Goal: Transaction & Acquisition: Purchase product/service

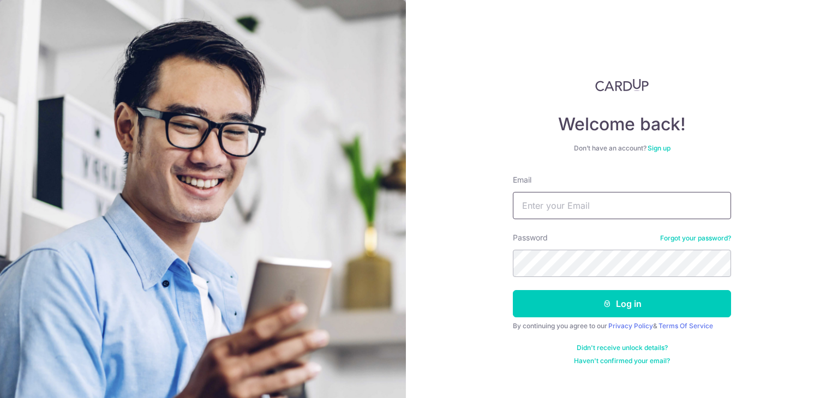
click at [591, 203] on input "Email" at bounding box center [622, 205] width 218 height 27
type input "[PERSON_NAME][EMAIL_ADDRESS][DOMAIN_NAME]"
click at [660, 234] on link "Forgot your password?" at bounding box center [695, 238] width 71 height 9
click at [560, 207] on input "Email" at bounding box center [622, 205] width 218 height 27
type input "aloysius.tan@hotmail.com"
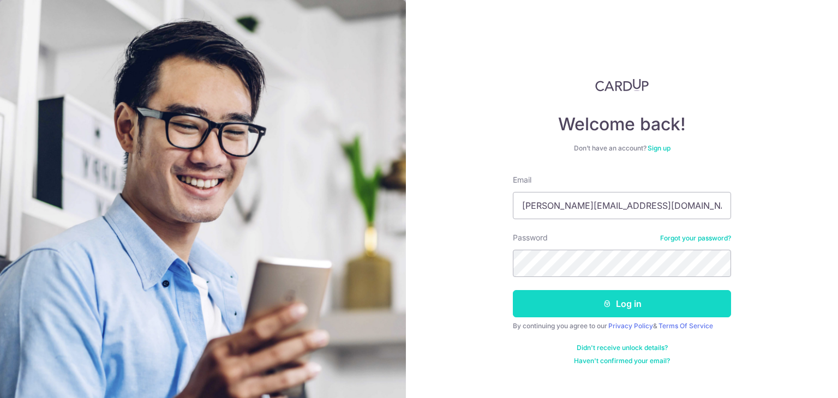
click at [628, 305] on button "Log in" at bounding box center [622, 303] width 218 height 27
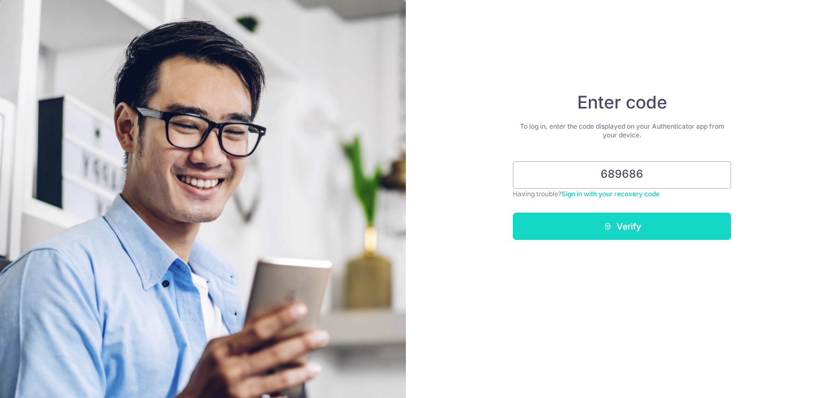
type input "689686"
click at [604, 233] on button "Verify" at bounding box center [622, 226] width 218 height 27
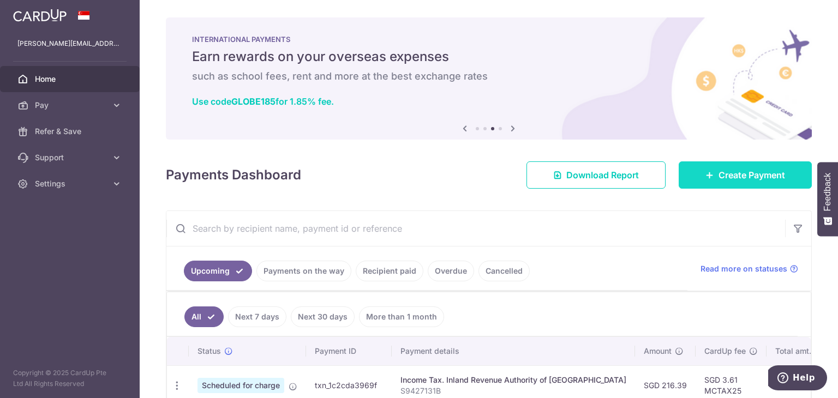
click at [723, 175] on span "Create Payment" at bounding box center [751, 175] width 67 height 13
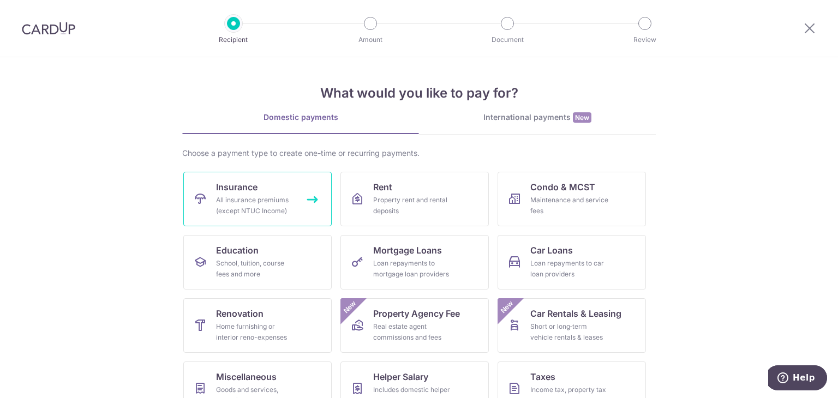
click at [261, 182] on link "Insurance All insurance premiums (except NTUC Income)" at bounding box center [257, 199] width 148 height 55
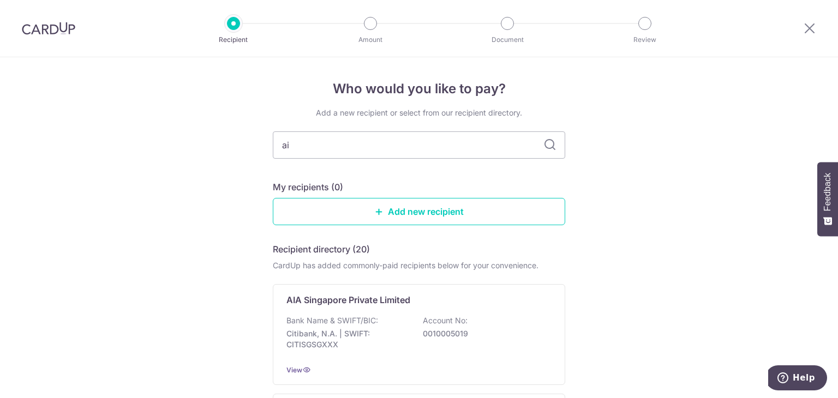
type input "aia"
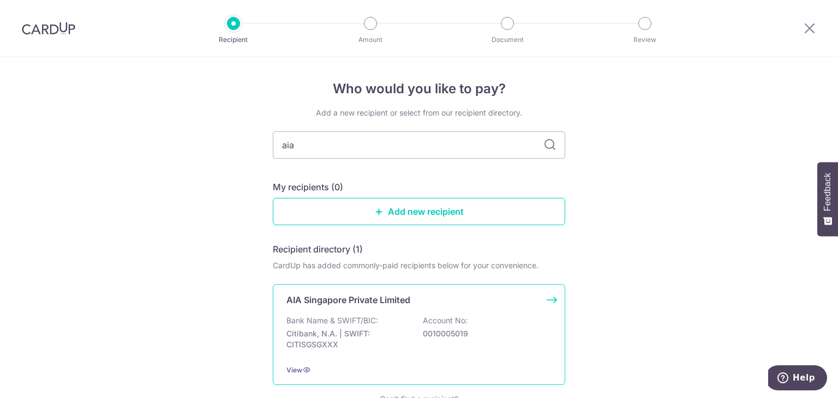
click at [377, 323] on div "Bank Name & SWIFT/BIC: Citibank, N.A. | SWIFT: CITISGSGXXX Account No: 00100050…" at bounding box center [418, 335] width 265 height 40
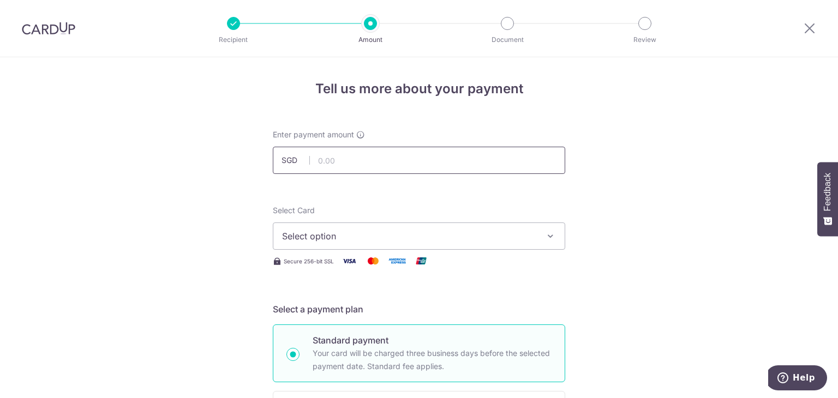
click at [412, 162] on input "text" at bounding box center [419, 160] width 292 height 27
type input "282.00"
click at [369, 245] on button "Select option" at bounding box center [419, 236] width 292 height 27
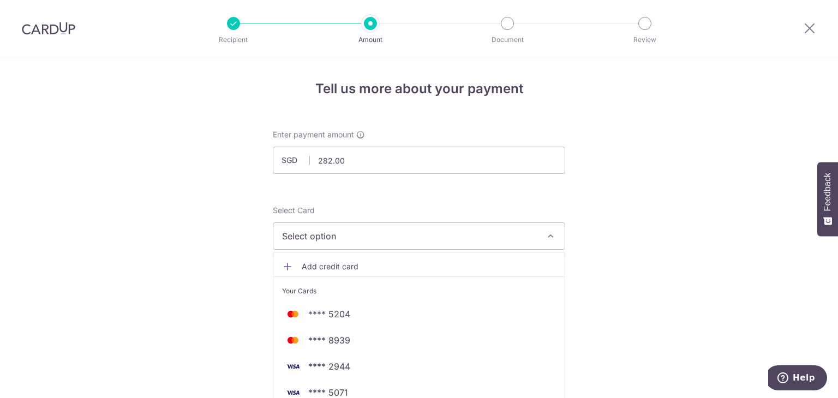
scroll to position [83, 0]
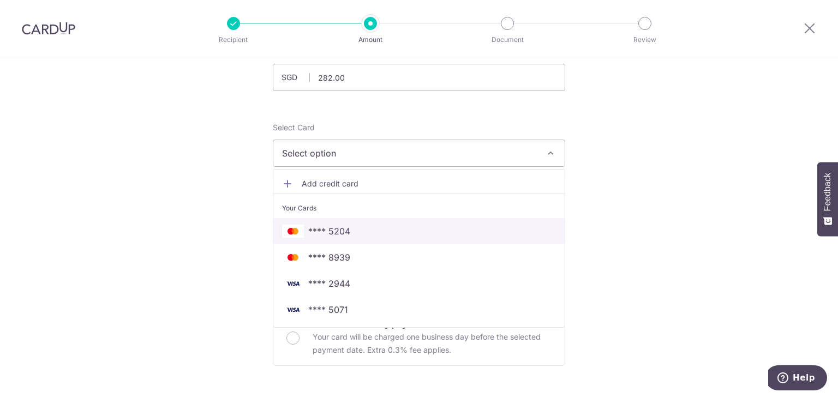
click at [322, 234] on span "**** 5204" at bounding box center [329, 231] width 42 height 13
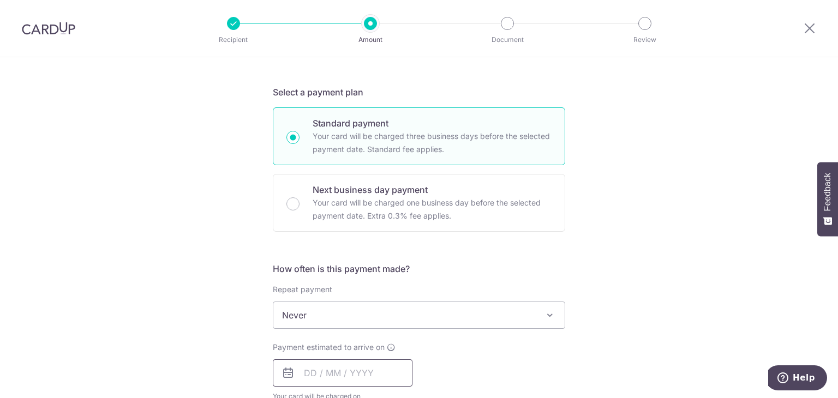
scroll to position [224, 0]
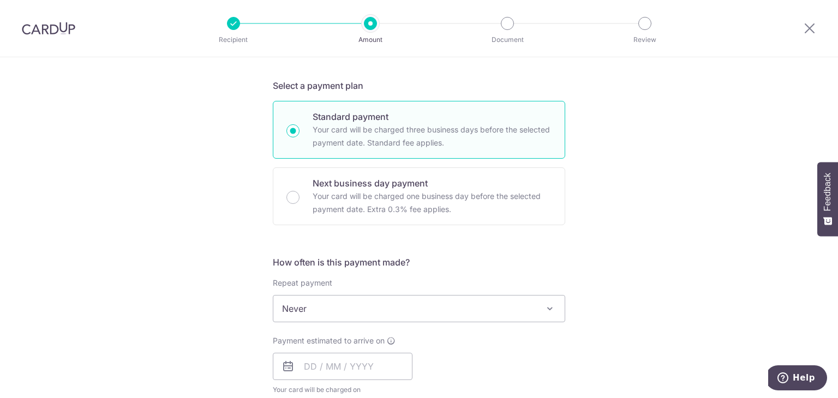
click at [356, 313] on span "Never" at bounding box center [418, 309] width 291 height 26
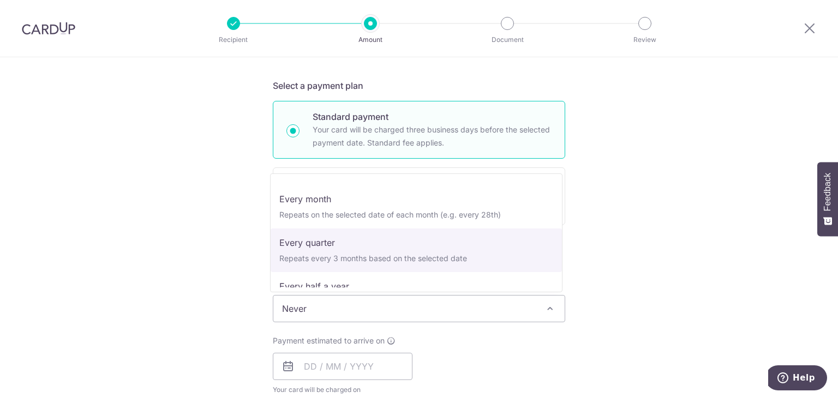
scroll to position [153, 0]
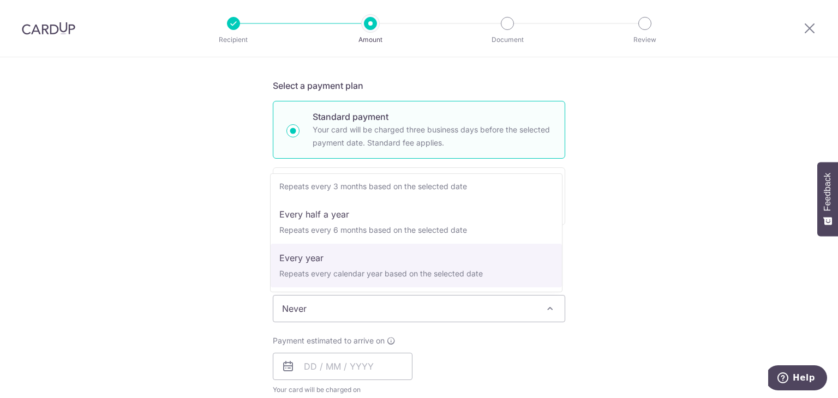
select select "6"
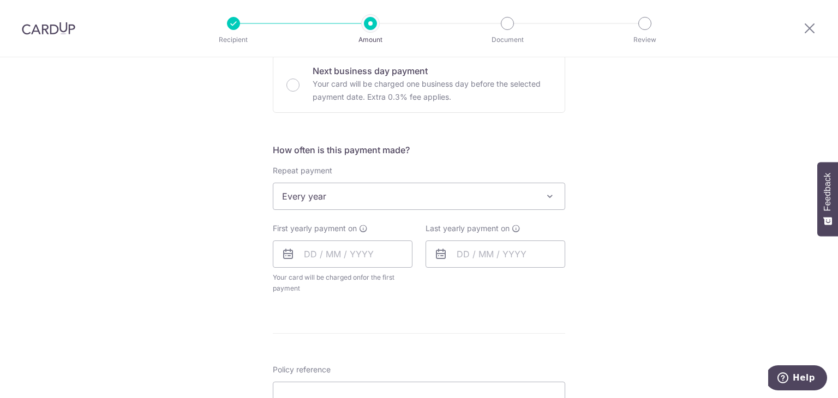
scroll to position [360, 0]
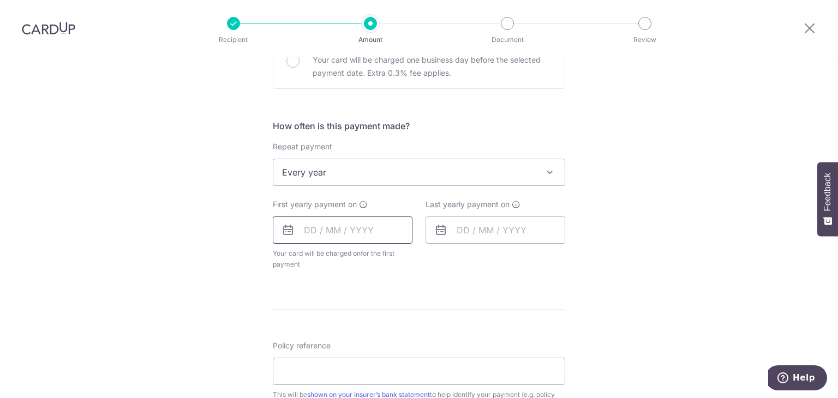
click at [375, 232] on input "text" at bounding box center [343, 230] width 140 height 27
click at [421, 260] on link "Next" at bounding box center [426, 259] width 13 height 13
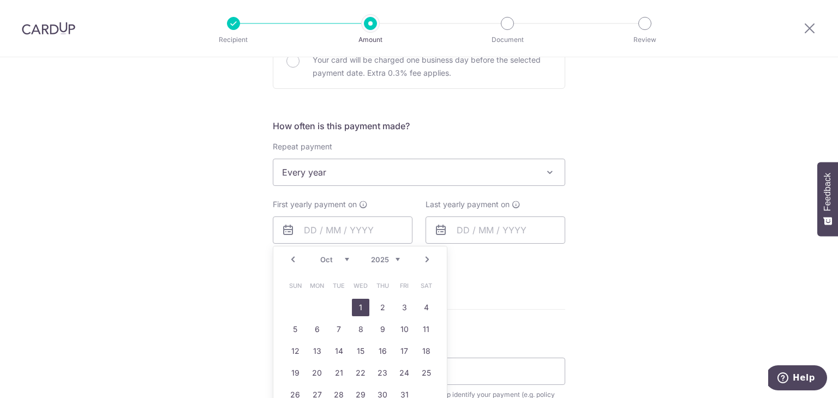
click at [358, 312] on link "1" at bounding box center [360, 307] width 17 height 17
type input "01/10/2025"
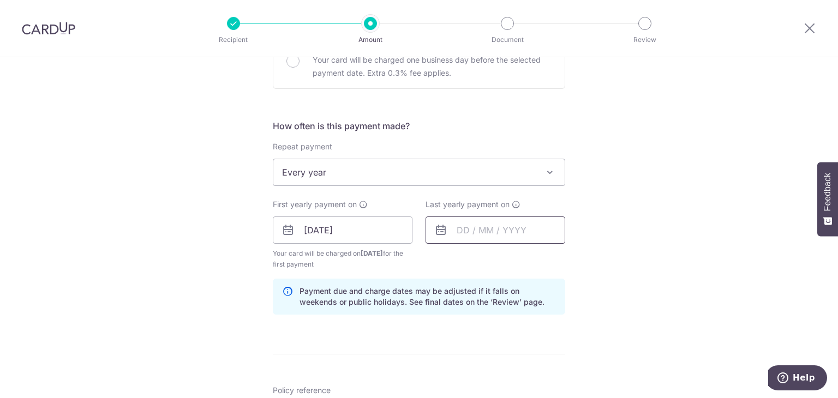
click at [469, 230] on input "text" at bounding box center [495, 230] width 140 height 27
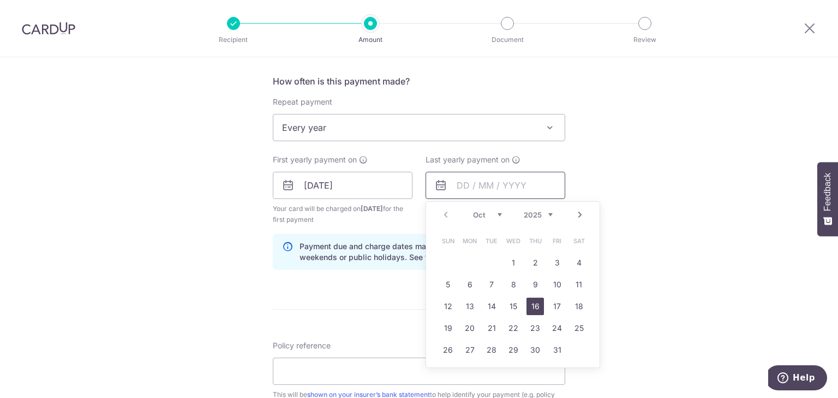
scroll to position [406, 0]
click at [553, 349] on link "31" at bounding box center [556, 348] width 17 height 17
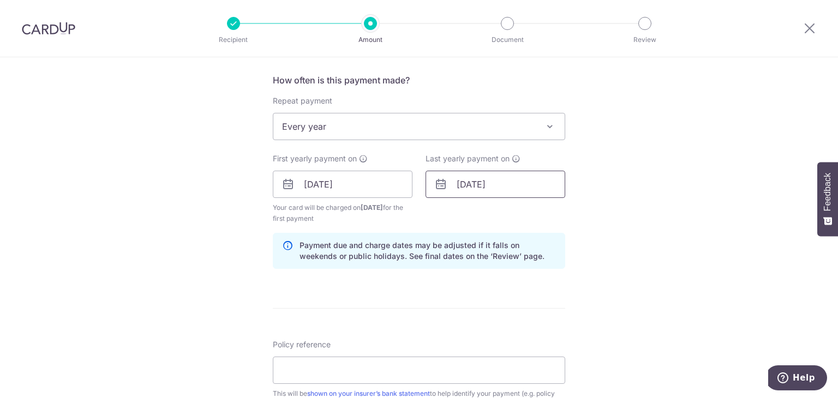
click at [521, 190] on input "31/10/2025" at bounding box center [495, 184] width 140 height 27
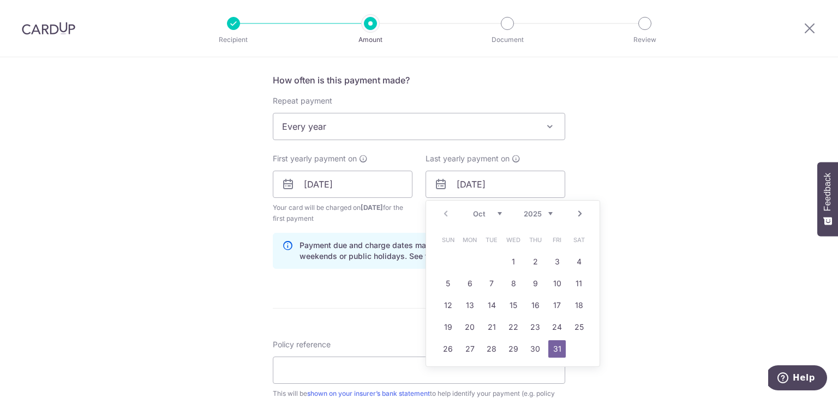
click at [532, 217] on select "2025 2026 2027 2028 2029 2030 2031 2032 2033 2034 2035" at bounding box center [538, 213] width 29 height 9
click at [574, 343] on link "31" at bounding box center [578, 348] width 17 height 17
type input "[DATE]"
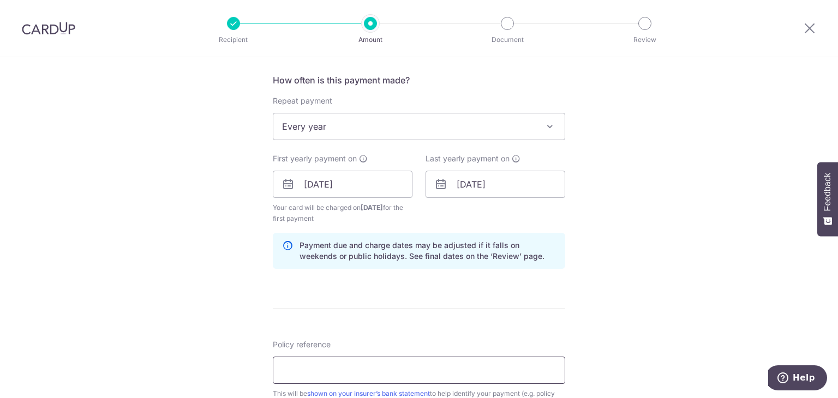
click at [319, 369] on input "Policy reference" at bounding box center [419, 370] width 292 height 27
click at [417, 135] on span "Every year" at bounding box center [418, 126] width 291 height 26
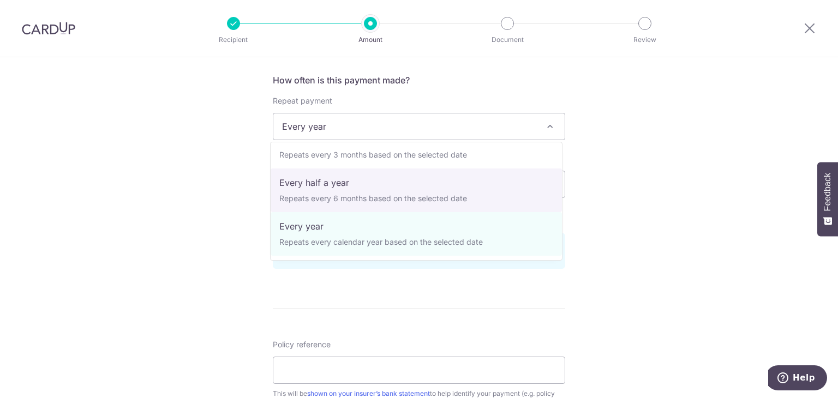
scroll to position [0, 0]
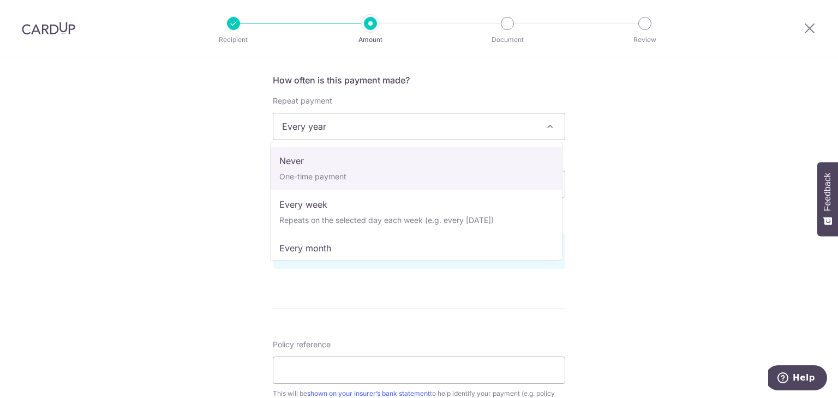
select select "1"
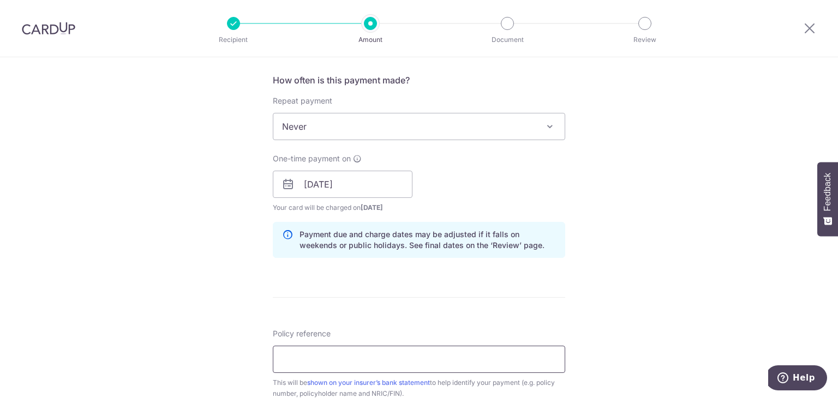
click at [404, 353] on input "Policy reference" at bounding box center [419, 359] width 292 height 27
type input "OFF225"
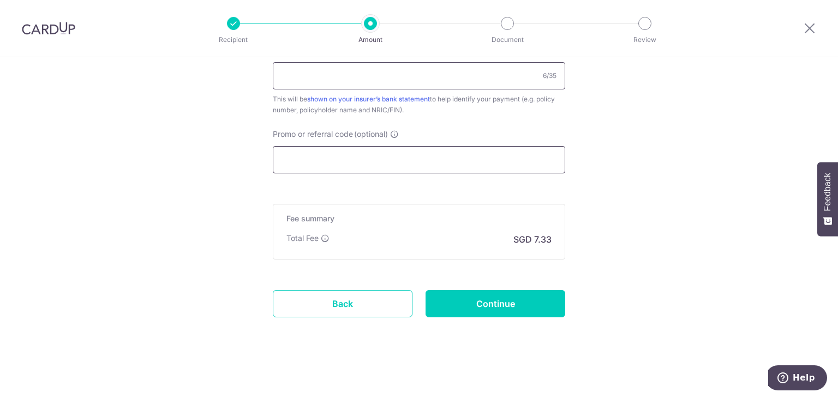
scroll to position [591, 0]
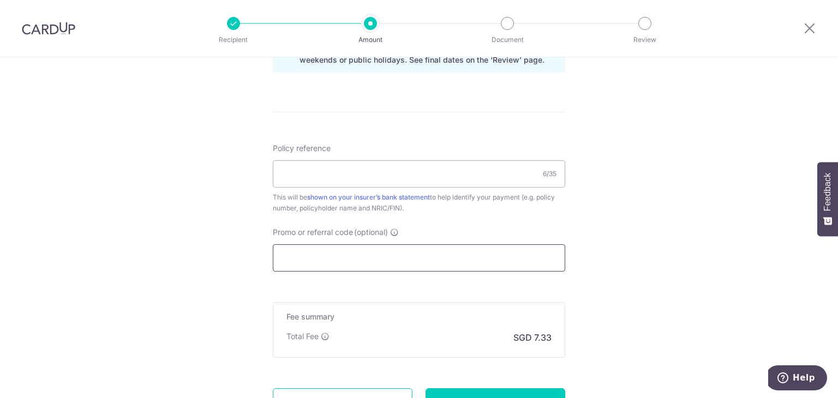
click at [363, 260] on input "Promo or referral code (optional)" at bounding box center [419, 257] width 292 height 27
paste input "OFF225"
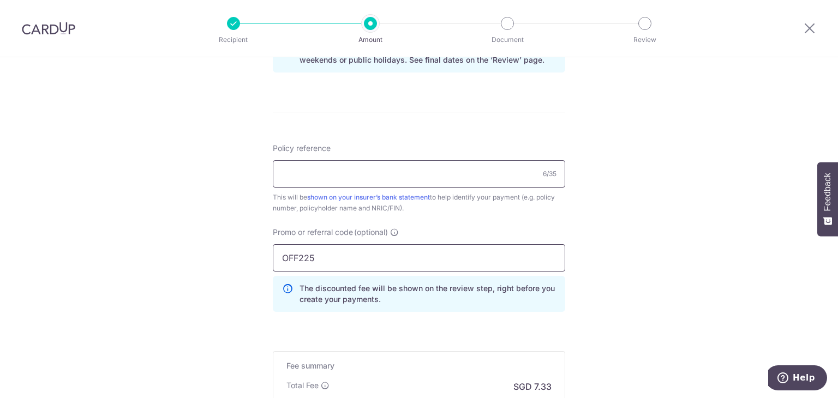
type input "OFF225"
click at [360, 177] on input "Policy reference" at bounding box center [419, 173] width 292 height 27
paste input "E236550683"
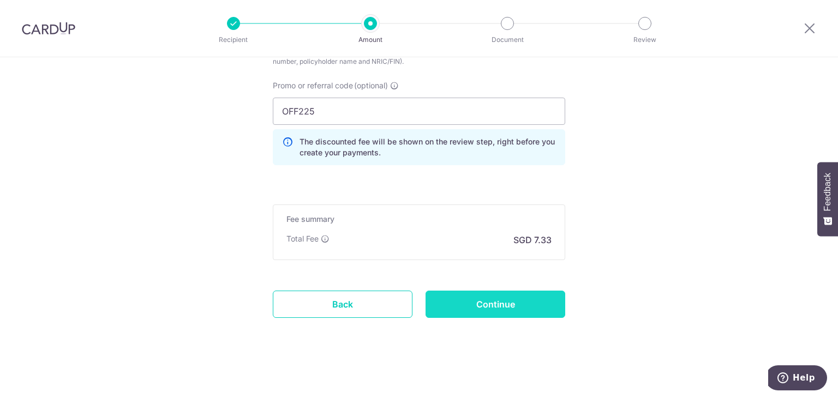
type input "E236550683"
click at [482, 302] on input "Continue" at bounding box center [495, 304] width 140 height 27
type input "Create Schedule"
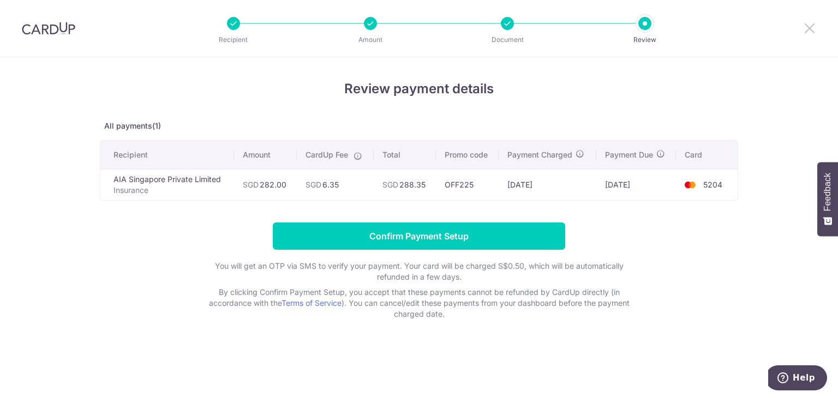
click at [810, 30] on icon at bounding box center [809, 28] width 13 height 14
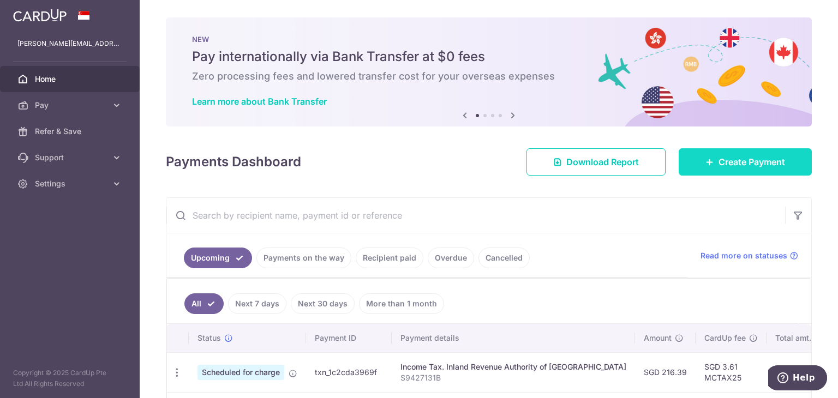
click at [705, 154] on link "Create Payment" at bounding box center [744, 161] width 133 height 27
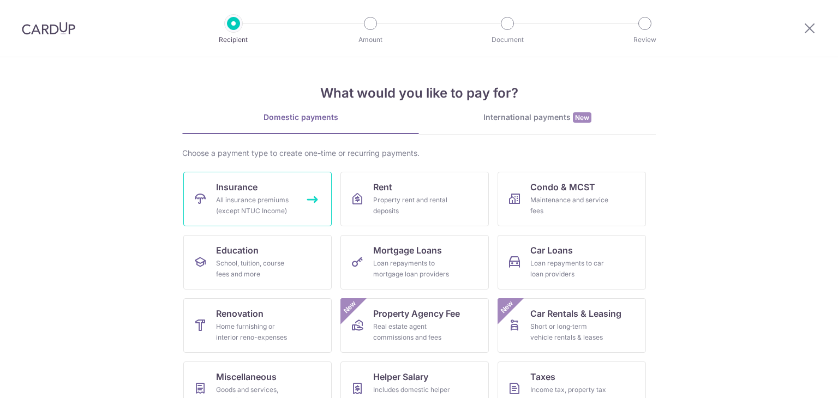
click at [232, 197] on div "All insurance premiums (except NTUC Income)" at bounding box center [255, 206] width 79 height 22
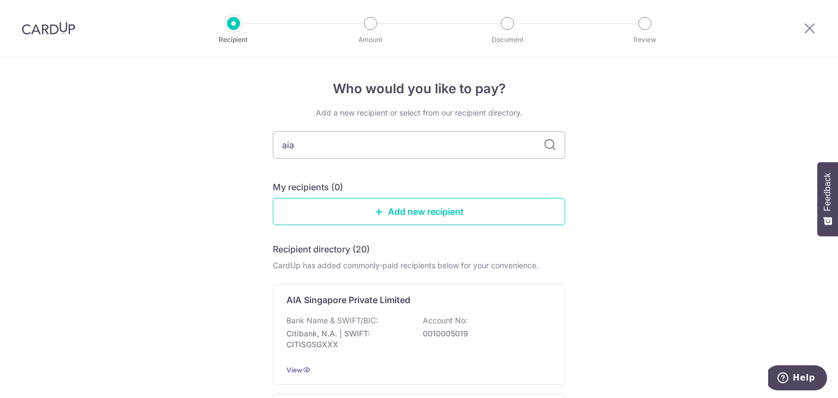
type input "aia"
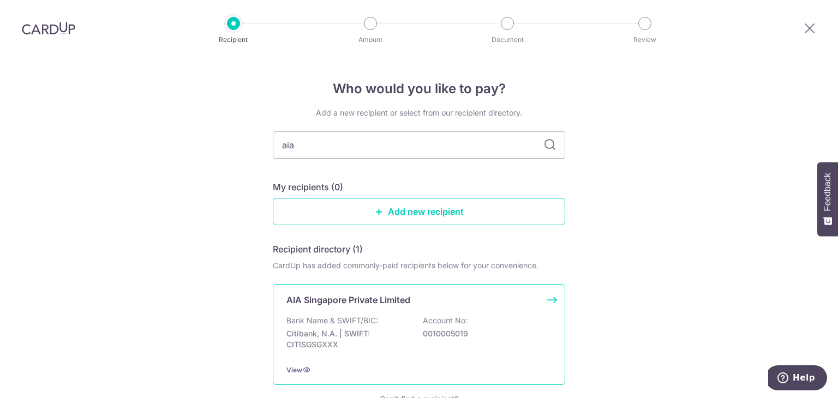
click at [365, 347] on p "Citibank, N.A. | SWIFT: CITISGSGXXX" at bounding box center [347, 339] width 122 height 22
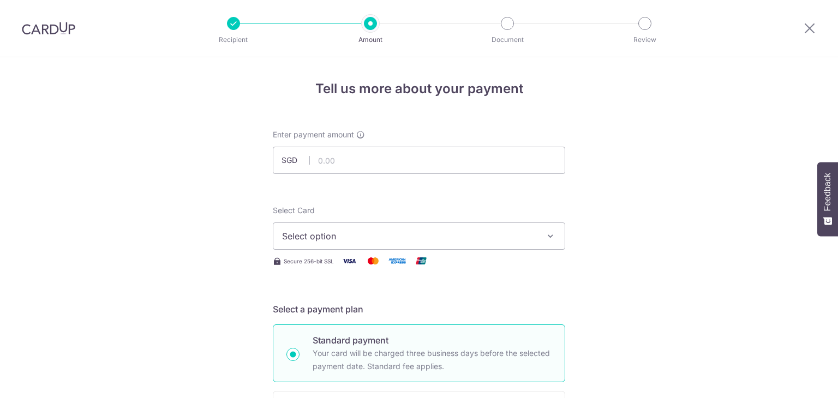
click at [382, 165] on input "text" at bounding box center [419, 160] width 292 height 27
type input "282.00"
click at [337, 239] on span "Select option" at bounding box center [409, 236] width 254 height 13
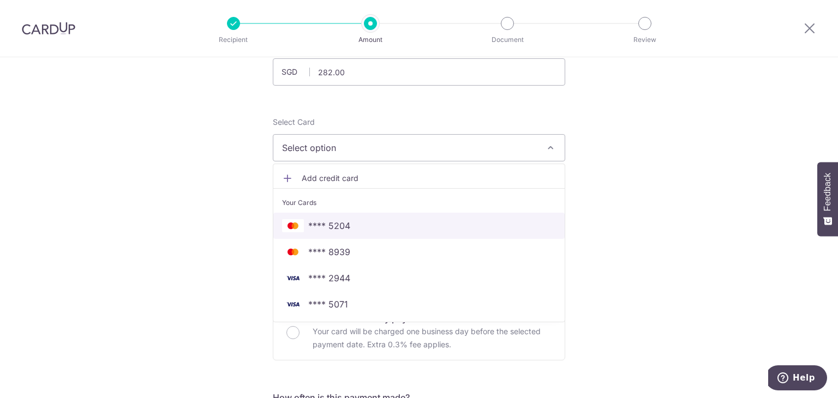
scroll to position [89, 0]
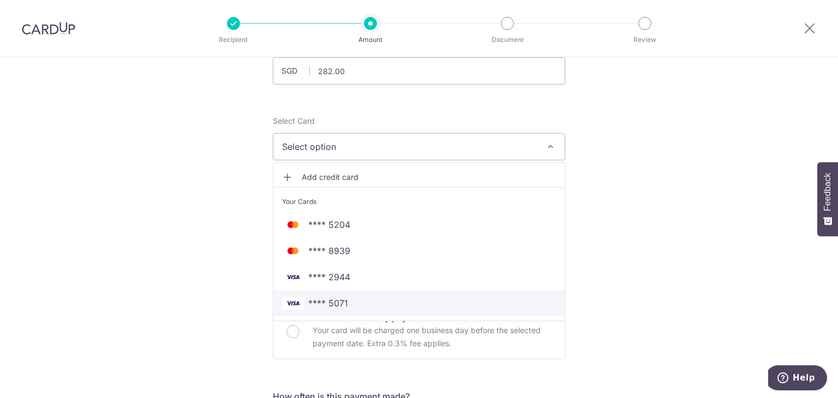
click at [336, 309] on link "**** 5071" at bounding box center [418, 303] width 291 height 26
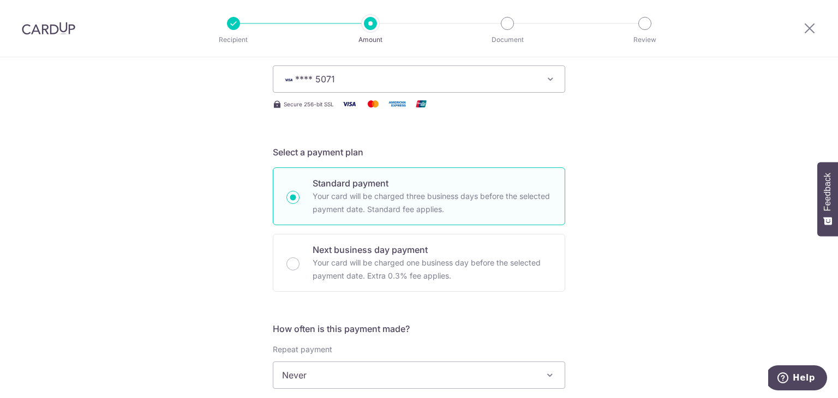
scroll to position [279, 0]
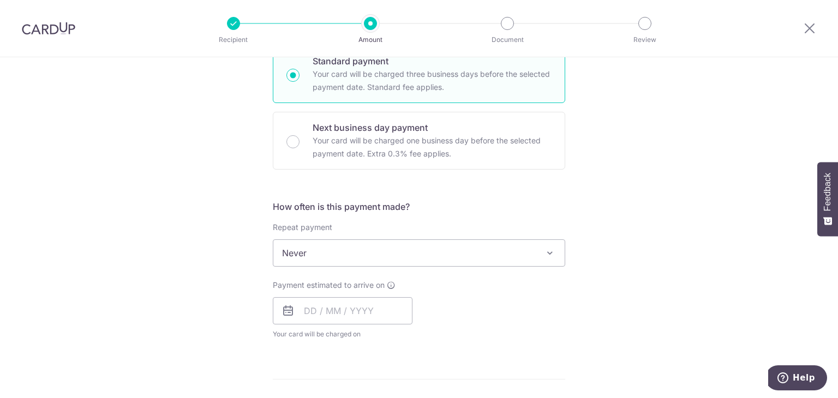
click at [343, 238] on div "Repeat payment Never Every week Every month Every quarter Every half a year Eve…" at bounding box center [419, 244] width 292 height 45
click at [347, 247] on span "Never" at bounding box center [418, 253] width 291 height 26
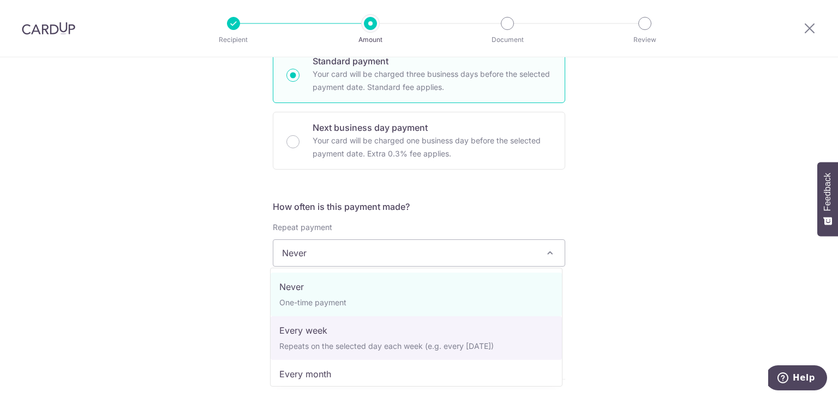
scroll to position [153, 0]
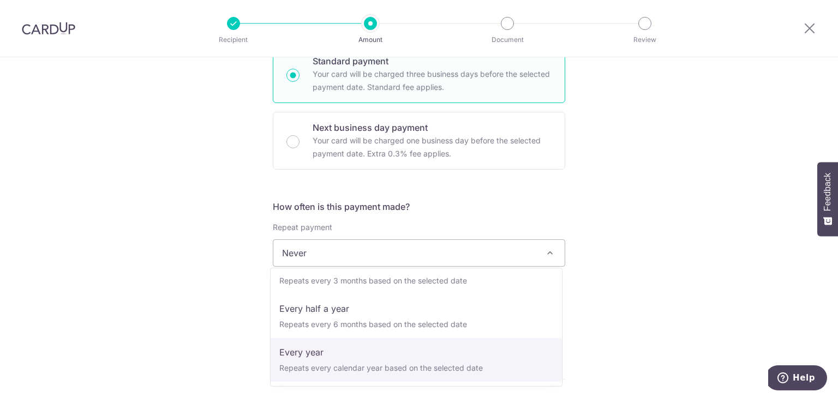
select select "6"
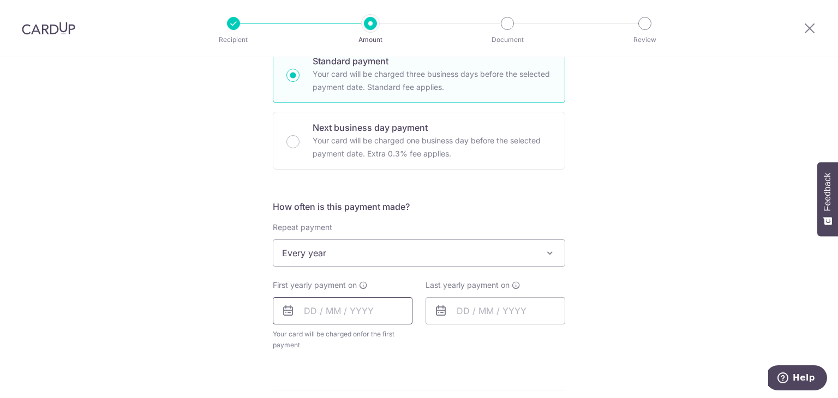
click at [357, 308] on input "text" at bounding box center [343, 310] width 140 height 27
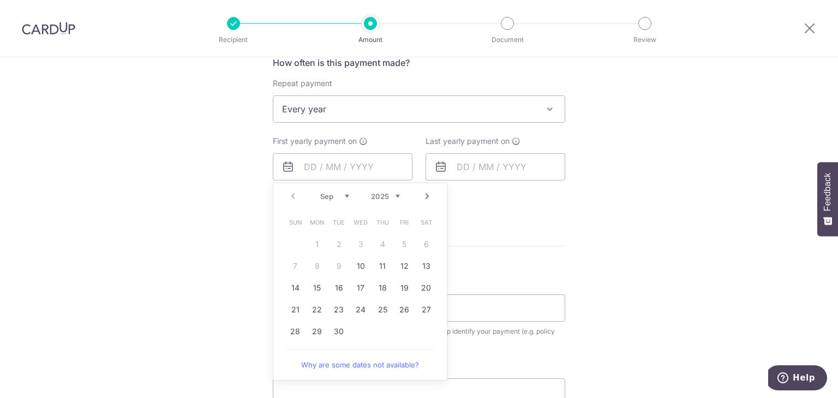
click at [421, 190] on link "Next" at bounding box center [426, 196] width 13 height 13
click at [359, 241] on link "1" at bounding box center [360, 244] width 17 height 17
type input "01/10/2025"
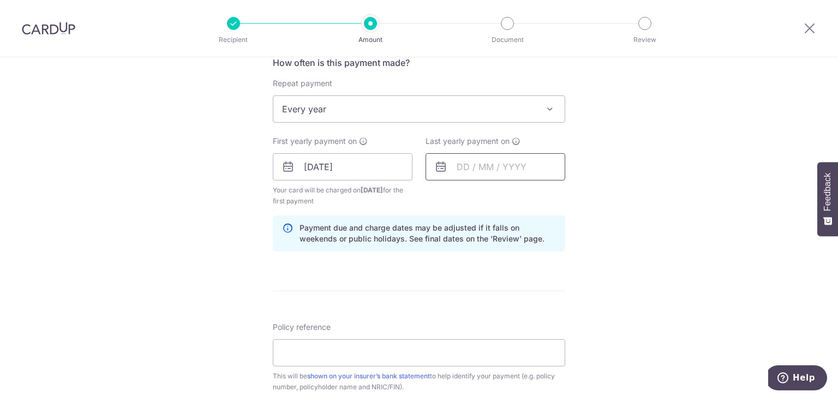
click at [472, 160] on input "text" at bounding box center [495, 166] width 140 height 27
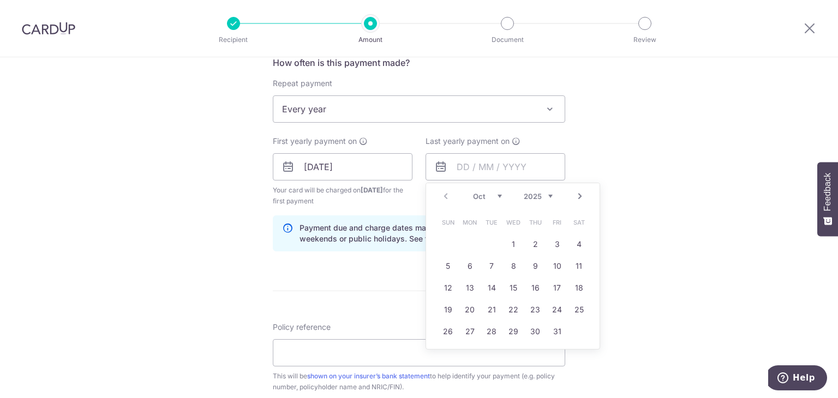
click at [579, 192] on link "Next" at bounding box center [579, 196] width 13 height 13
click at [440, 200] on link "Prev" at bounding box center [445, 196] width 13 height 13
click at [548, 199] on div "Oct Nov Dec 2025 2026 2027 2028 2029 2030 2031 2032 2033 2034 2035" at bounding box center [513, 196] width 80 height 9
click at [543, 192] on select "2025 2026 2027 2028 2029 2030 2031 2032 2033 2034 2035" at bounding box center [538, 196] width 29 height 9
click at [576, 328] on link "31" at bounding box center [578, 331] width 17 height 17
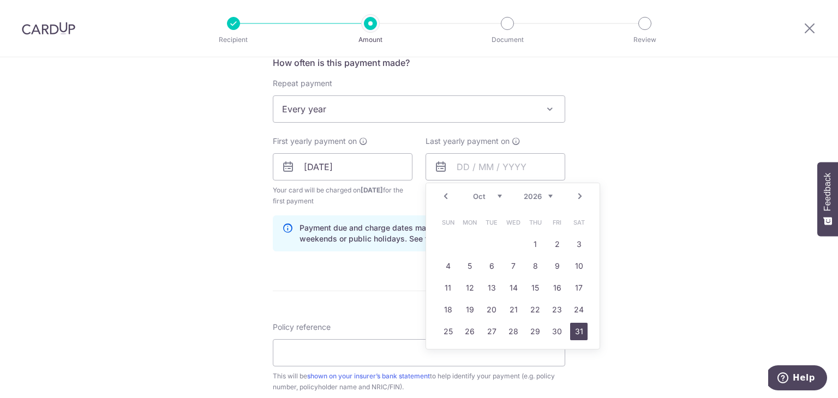
type input "[DATE]"
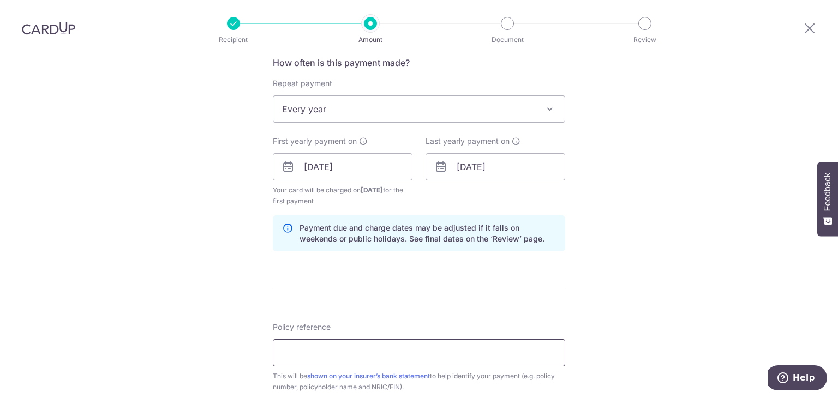
click at [331, 359] on input "Policy reference" at bounding box center [419, 352] width 292 height 27
paste input "E236550683"
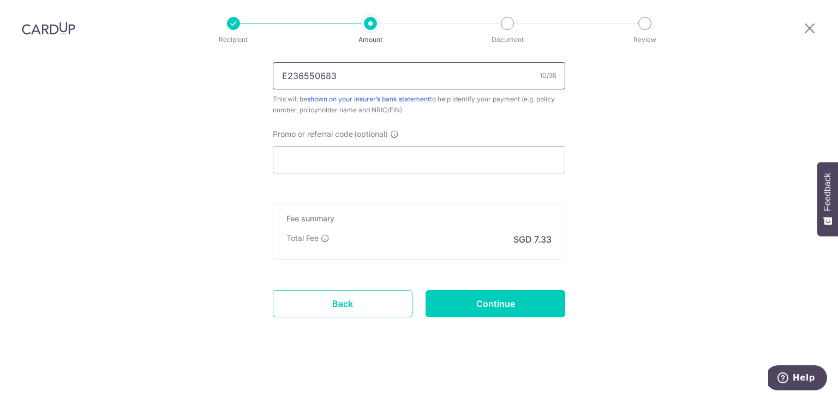
scroll to position [700, 0]
type input "E236550683"
click at [385, 157] on input "Promo or referral code (optional)" at bounding box center [419, 160] width 292 height 27
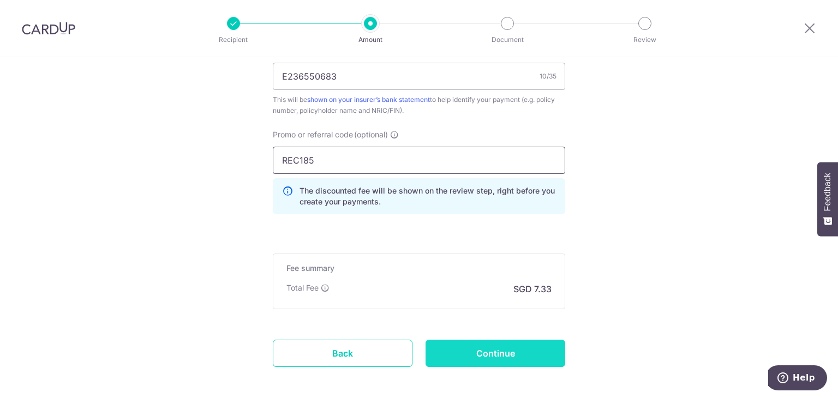
type input "REC185"
click at [469, 364] on input "Continue" at bounding box center [495, 353] width 140 height 27
type input "Create Schedule"
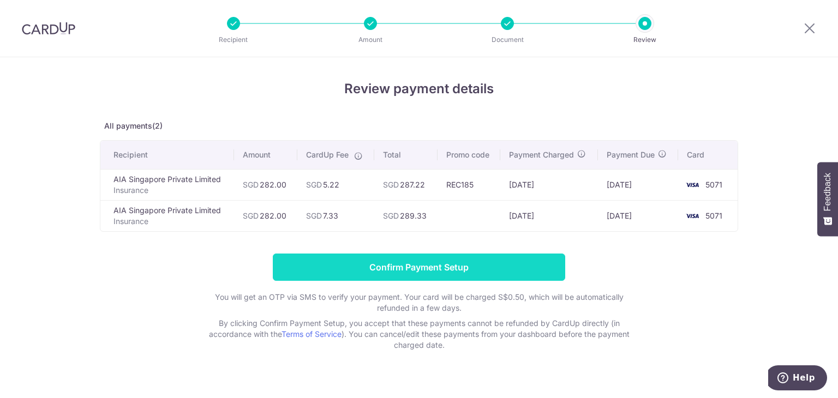
click at [456, 268] on input "Confirm Payment Setup" at bounding box center [419, 267] width 292 height 27
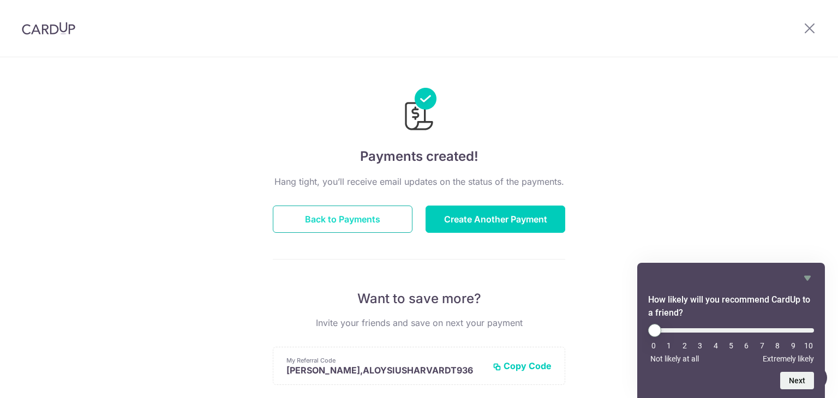
click at [380, 227] on button "Back to Payments" at bounding box center [343, 219] width 140 height 27
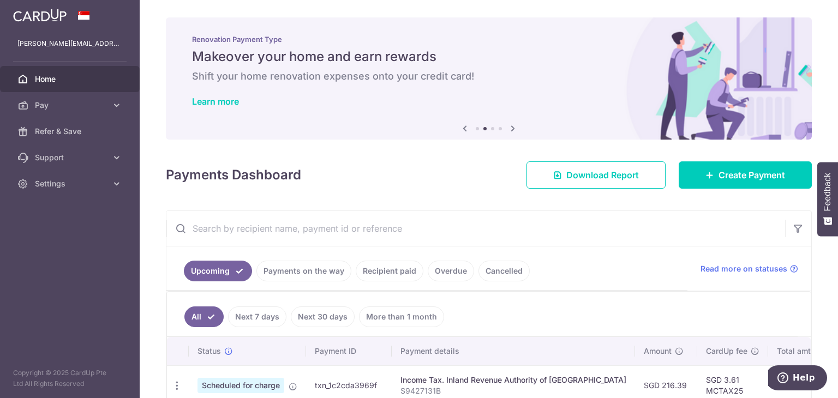
scroll to position [140, 0]
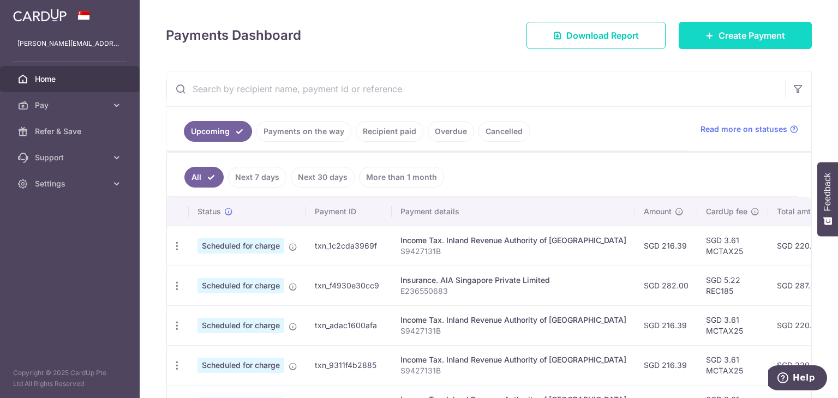
click at [750, 33] on span "Create Payment" at bounding box center [751, 35] width 67 height 13
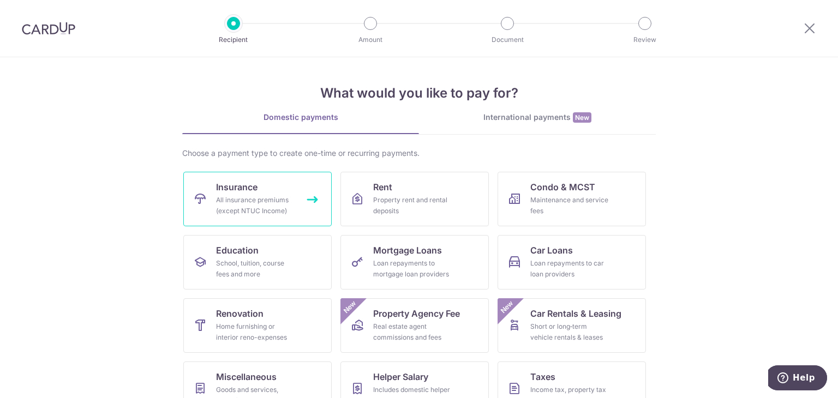
click at [262, 179] on link "Insurance All insurance premiums (except NTUC Income)" at bounding box center [257, 199] width 148 height 55
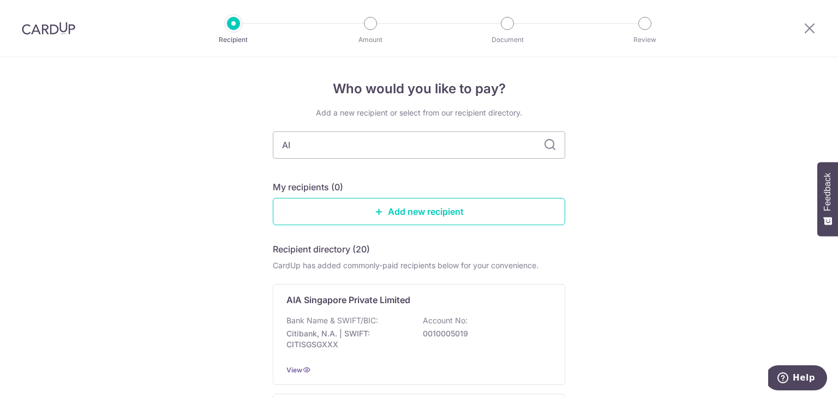
type input "AIA"
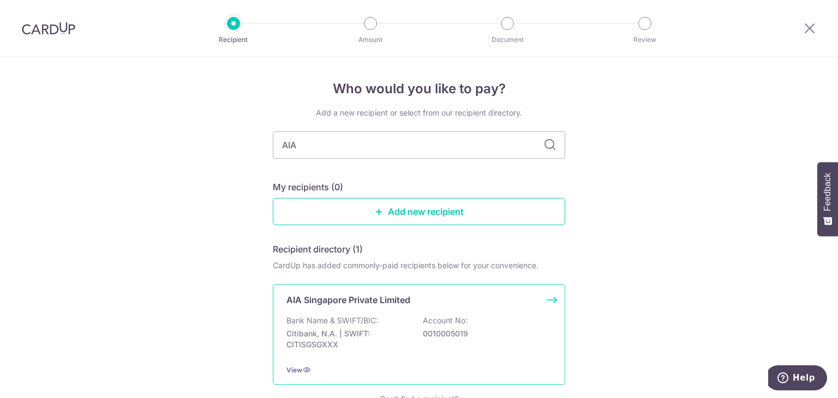
click at [345, 317] on p "Bank Name & SWIFT/BIC:" at bounding box center [332, 320] width 92 height 11
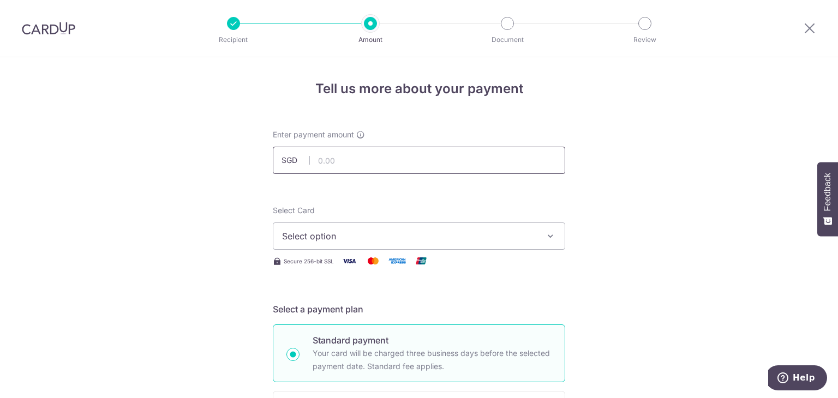
click at [373, 164] on input "text" at bounding box center [419, 160] width 292 height 27
type input "365.72"
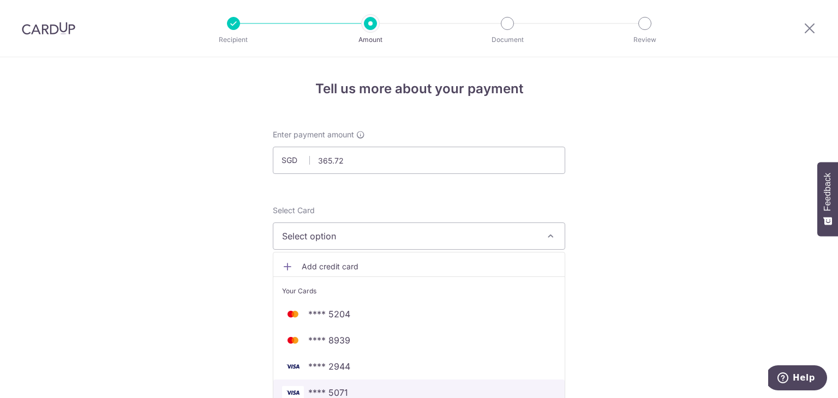
scroll to position [7, 0]
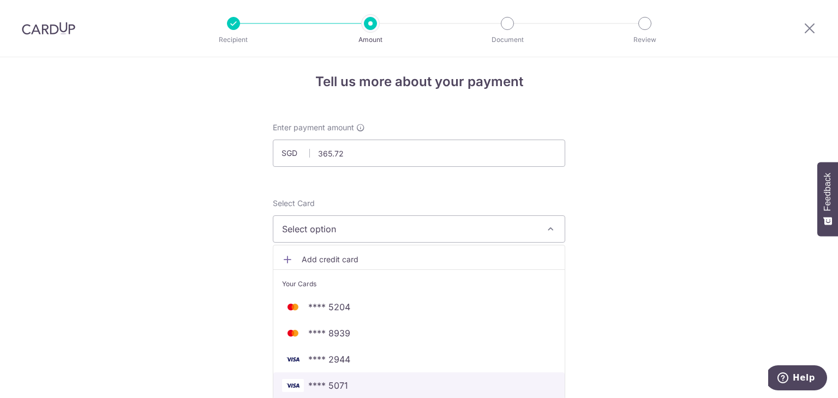
click link "**** 5071" at bounding box center [418, 385] width 291 height 26
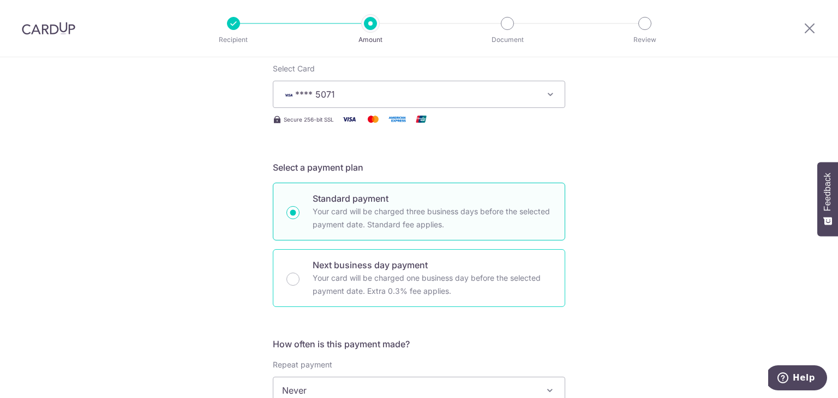
scroll to position [273, 0]
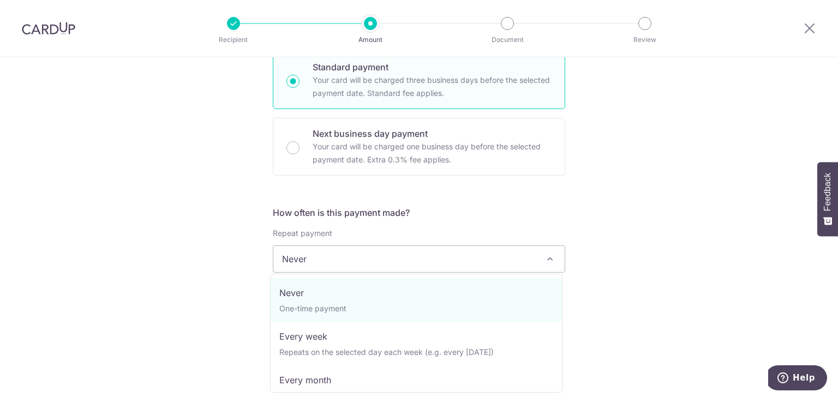
click at [341, 254] on span "Never" at bounding box center [418, 259] width 291 height 26
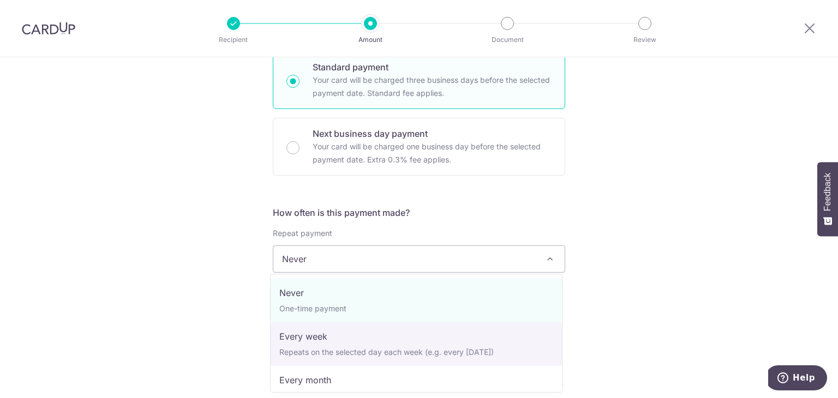
scroll to position [153, 0]
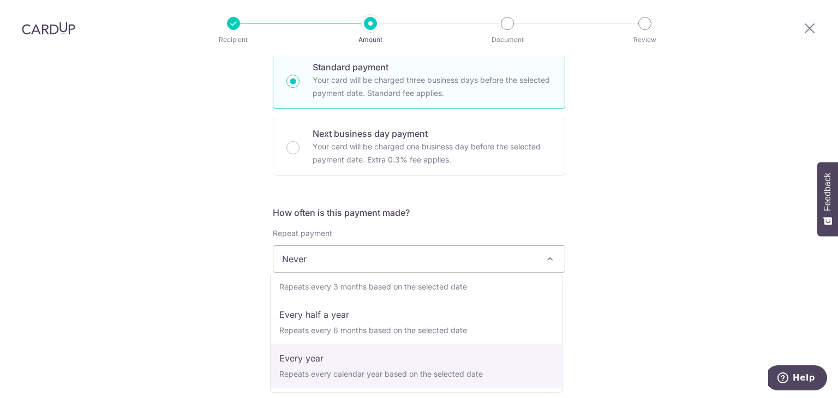
select select "6"
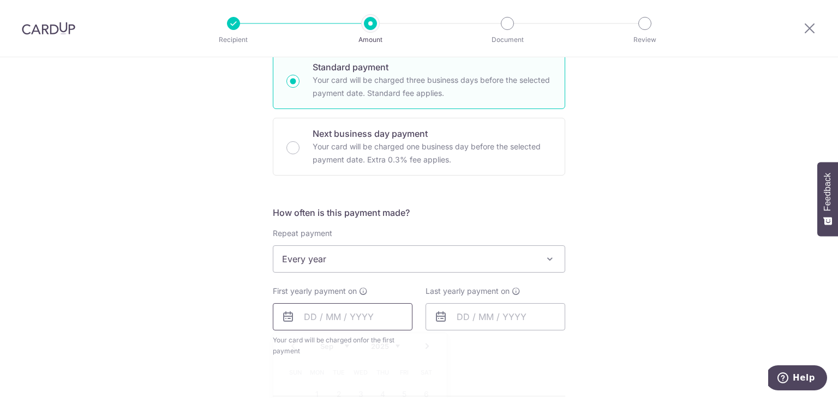
click at [364, 315] on input "text" at bounding box center [343, 316] width 140 height 27
click at [425, 347] on link "Next" at bounding box center [426, 346] width 13 height 13
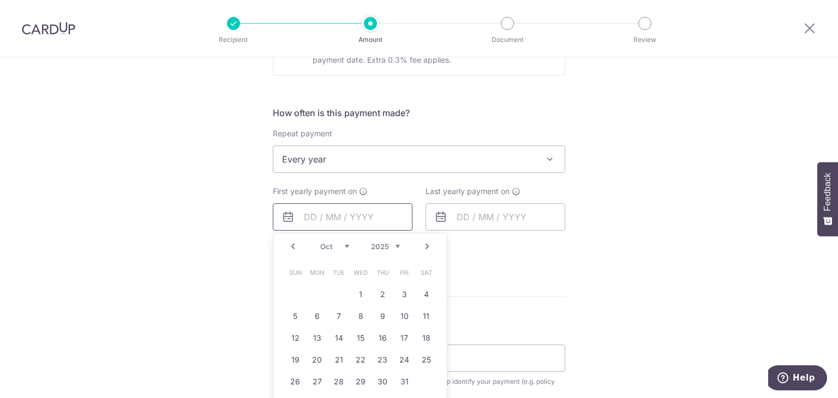
scroll to position [374, 0]
click at [299, 315] on link "5" at bounding box center [294, 315] width 17 height 17
type input "05/10/2025"
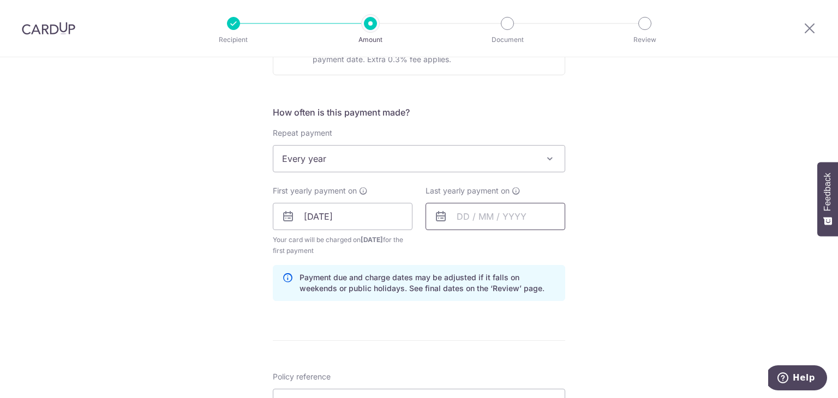
click at [479, 220] on input "text" at bounding box center [495, 216] width 140 height 27
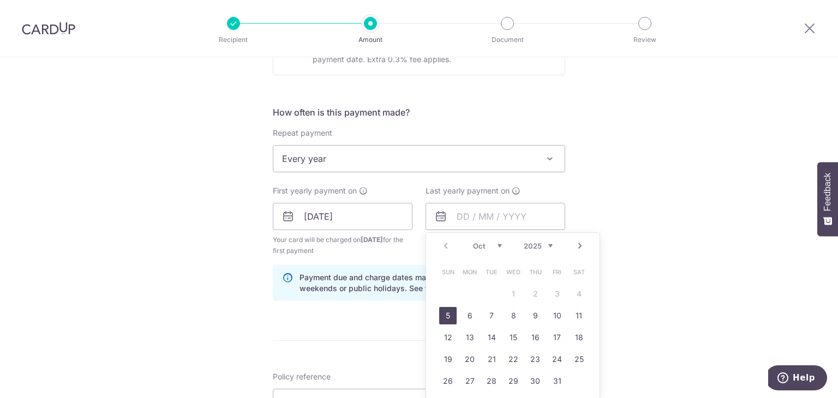
click at [543, 247] on select "2025 2026 2027 2028 2029 2030 2031 2032 2033 2034 2035" at bounding box center [538, 246] width 29 height 9
click at [575, 380] on link "31" at bounding box center [578, 380] width 17 height 17
type input "31/10/2026"
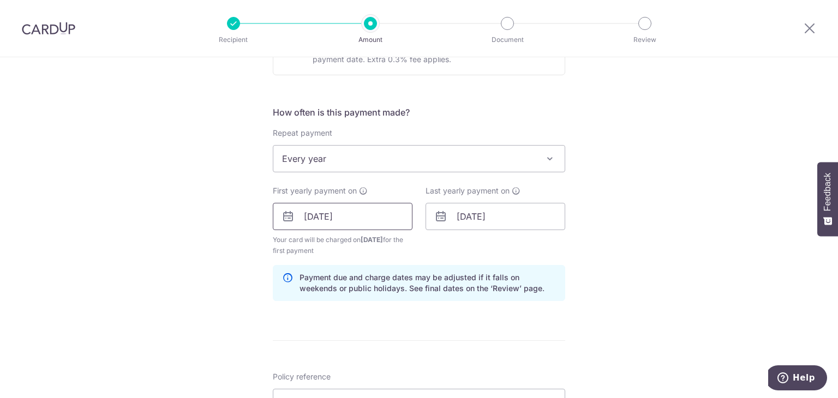
scroll to position [488, 0]
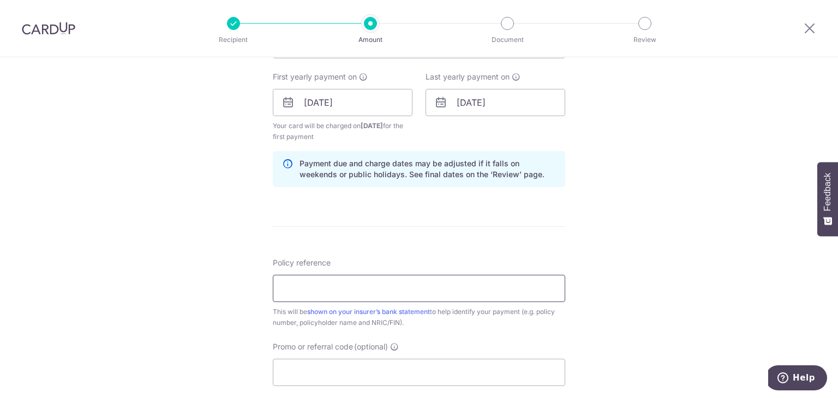
click at [295, 286] on input "Policy reference" at bounding box center [419, 288] width 292 height 27
paste input "P562046256"
type input "P562046256"
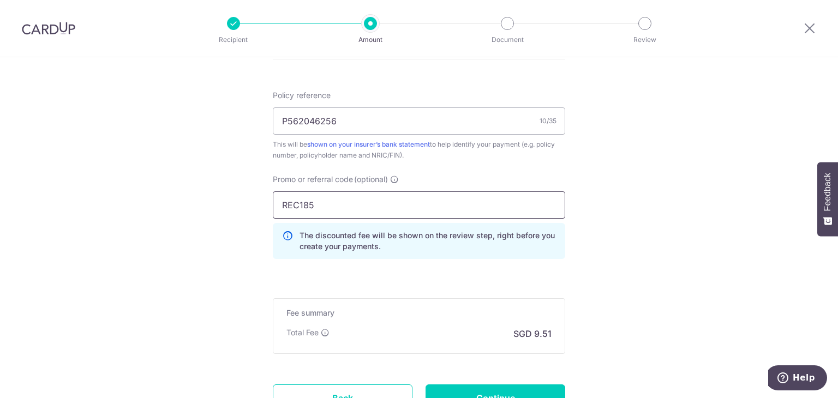
scroll to position [734, 0]
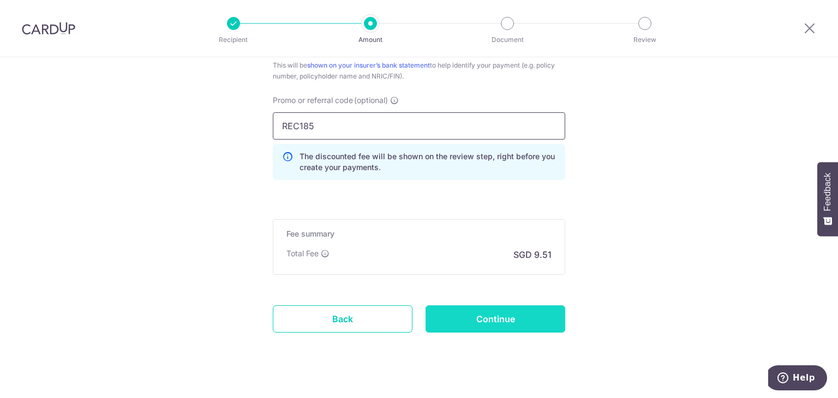
type input "REC185"
click at [436, 320] on input "Continue" at bounding box center [495, 318] width 140 height 27
type input "Create Schedule"
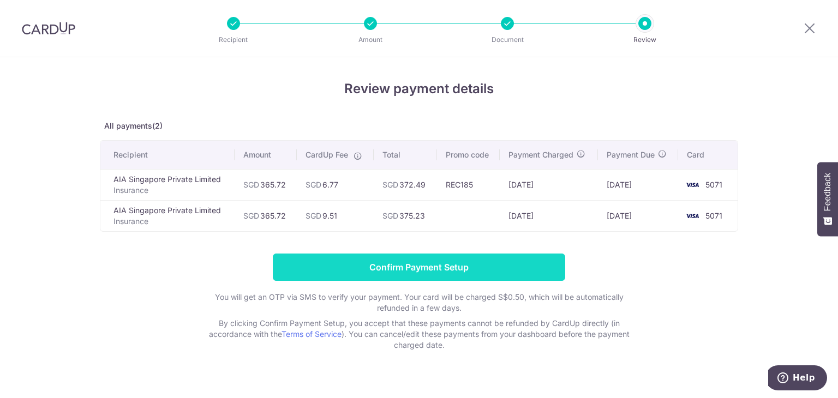
click at [532, 266] on input "Confirm Payment Setup" at bounding box center [419, 267] width 292 height 27
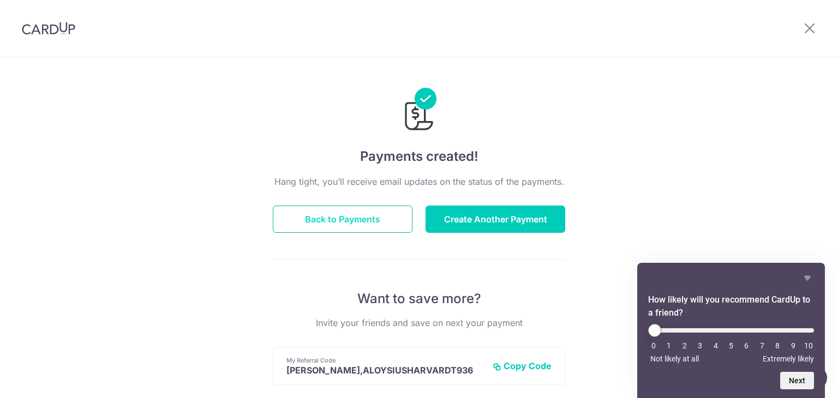
click at [326, 210] on button "Back to Payments" at bounding box center [343, 219] width 140 height 27
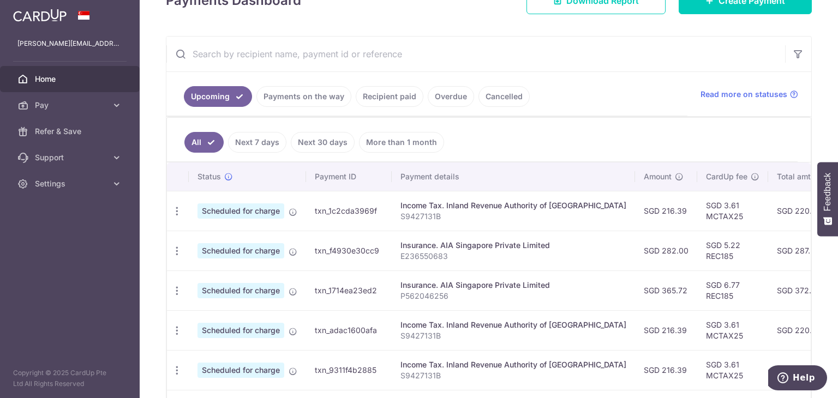
scroll to position [231, 0]
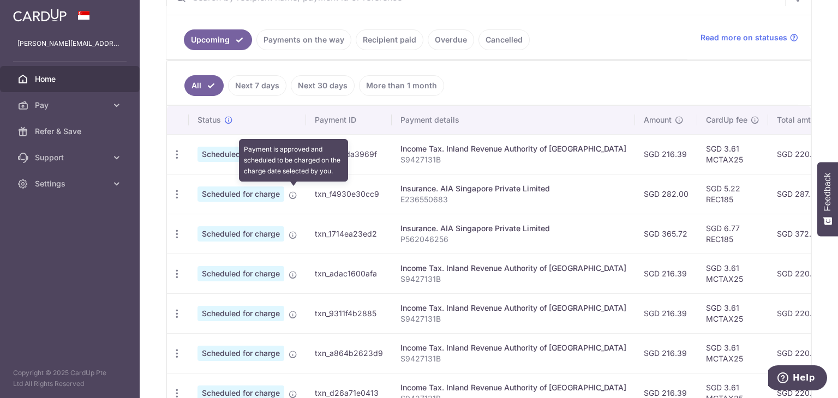
click at [295, 192] on icon at bounding box center [293, 195] width 9 height 9
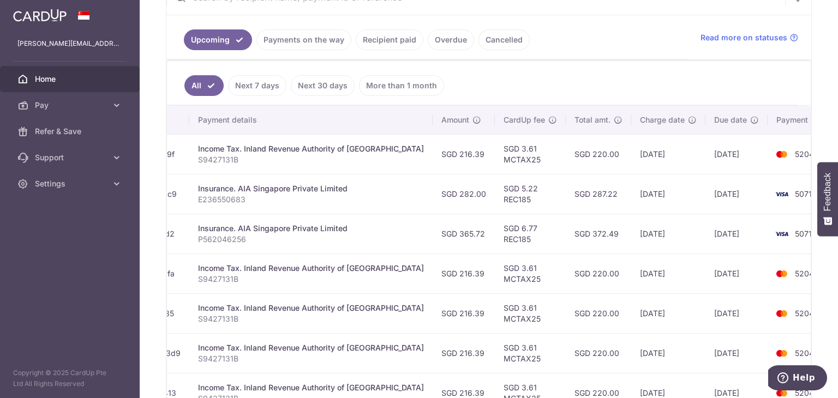
scroll to position [0, 0]
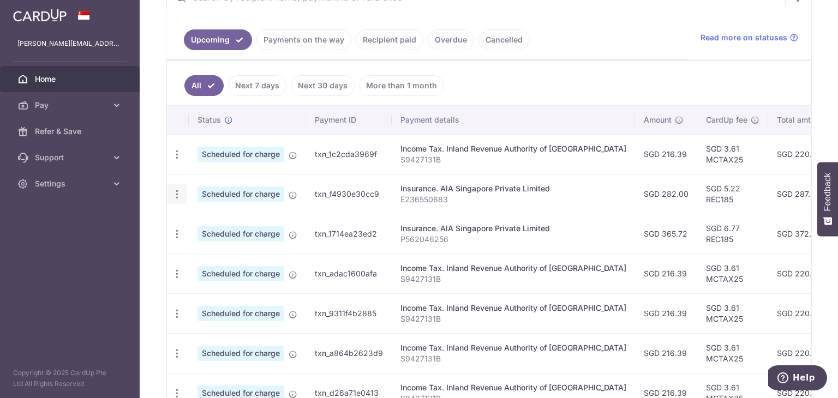
click at [177, 199] on div "Update payment Cancel payment" at bounding box center [177, 194] width 20 height 20
click at [173, 193] on icon "button" at bounding box center [176, 194] width 11 height 11
click at [202, 222] on span "Update payment" at bounding box center [235, 224] width 74 height 13
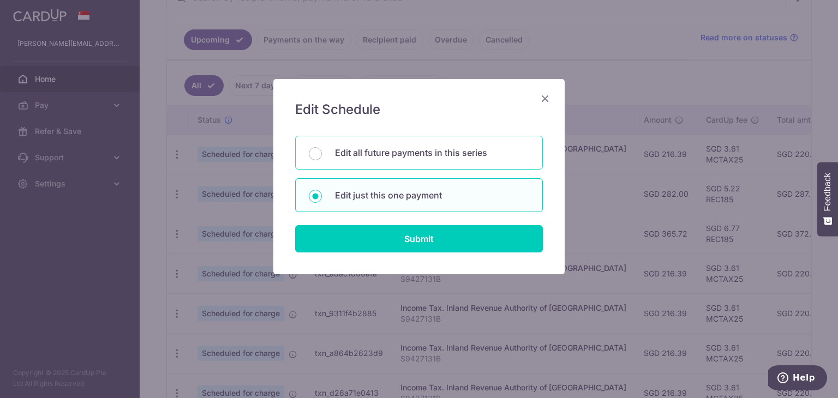
click at [364, 155] on p "Edit all future payments in this series" at bounding box center [432, 152] width 194 height 13
click at [322, 155] on input "Edit all future payments in this series" at bounding box center [315, 153] width 13 height 13
radio input "true"
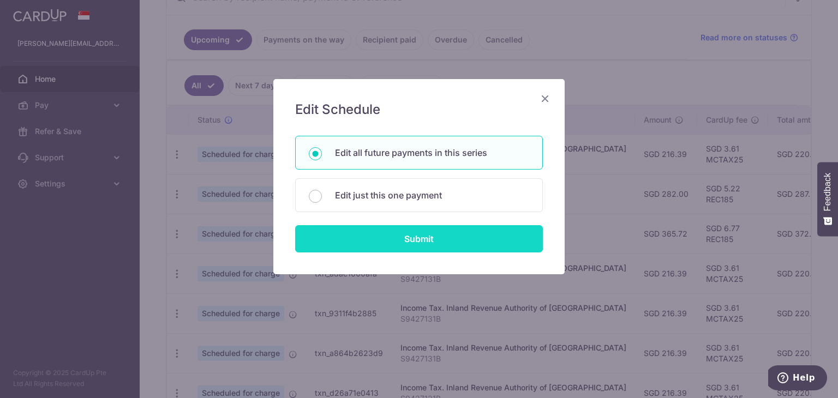
click at [365, 232] on input "Submit" at bounding box center [419, 238] width 248 height 27
radio input "true"
type input "282.00"
type input "E236550683"
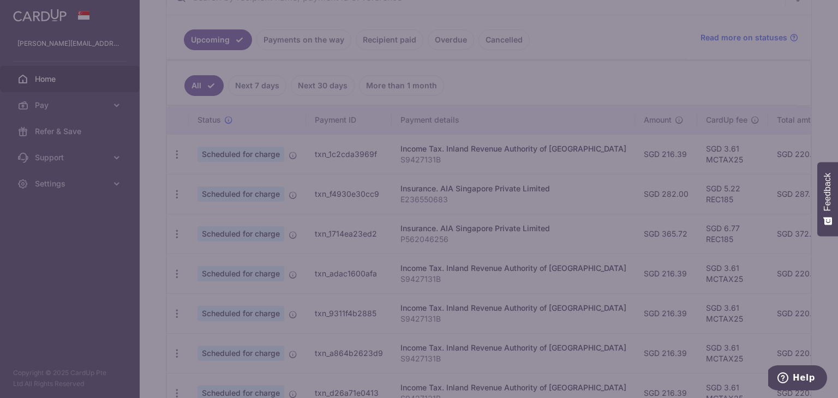
scroll to position [188, 0]
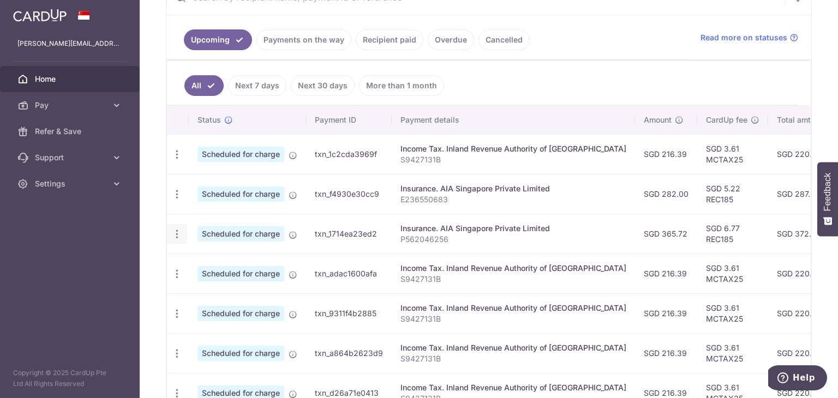
click at [177, 232] on icon "button" at bounding box center [176, 234] width 11 height 11
click at [192, 258] on link "Update payment" at bounding box center [223, 264] width 113 height 26
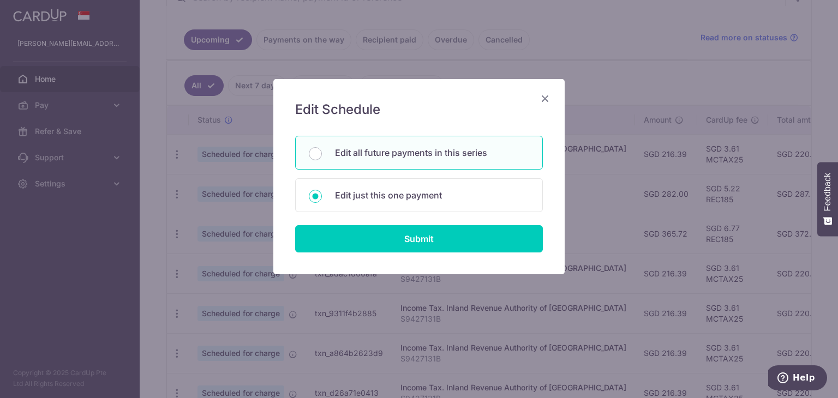
click at [344, 146] on p "Edit all future payments in this series" at bounding box center [432, 152] width 194 height 13
click at [322, 147] on input "Edit all future payments in this series" at bounding box center [315, 153] width 13 height 13
radio input "true"
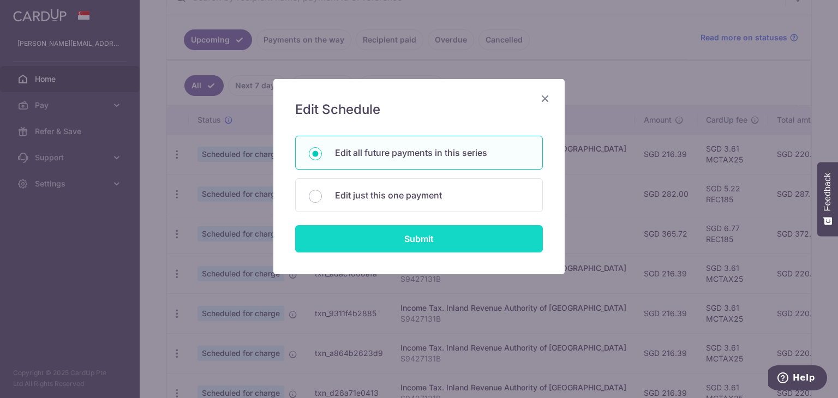
click at [361, 245] on input "Submit" at bounding box center [419, 238] width 248 height 27
type input "365.72"
radio input "true"
type input "P562046256"
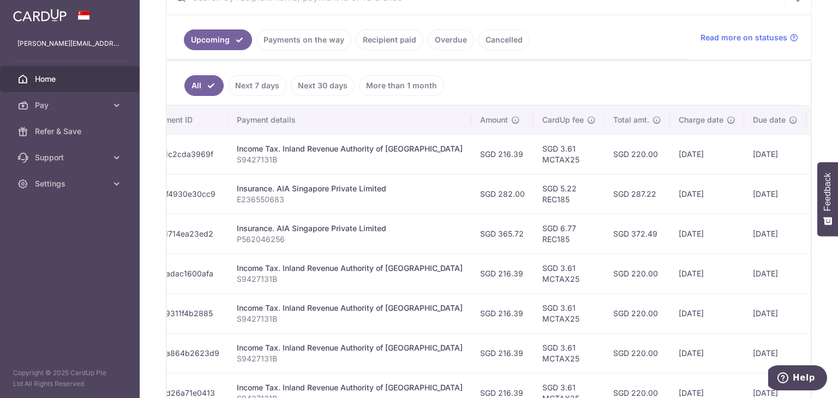
scroll to position [0, 202]
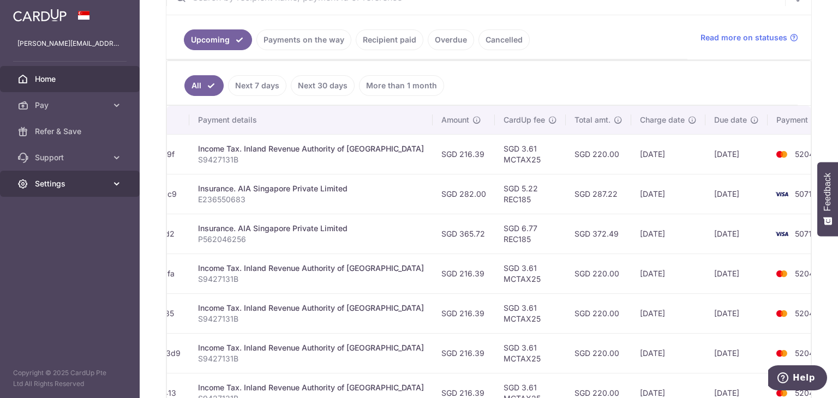
click at [113, 178] on icon at bounding box center [116, 183] width 11 height 11
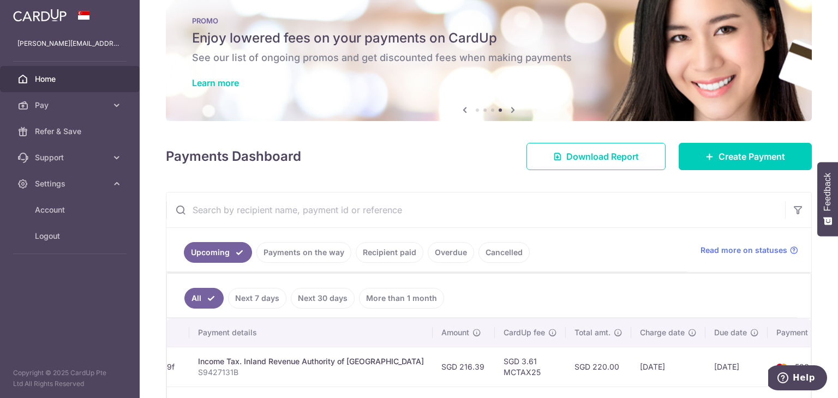
scroll to position [17, 0]
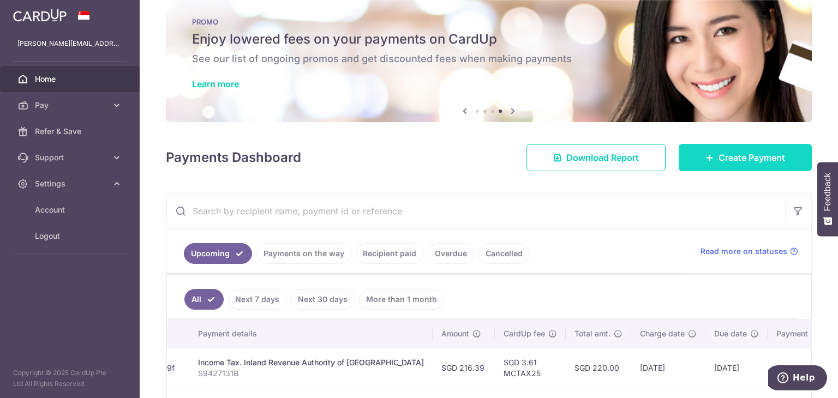
click at [715, 164] on link "Create Payment" at bounding box center [744, 157] width 133 height 27
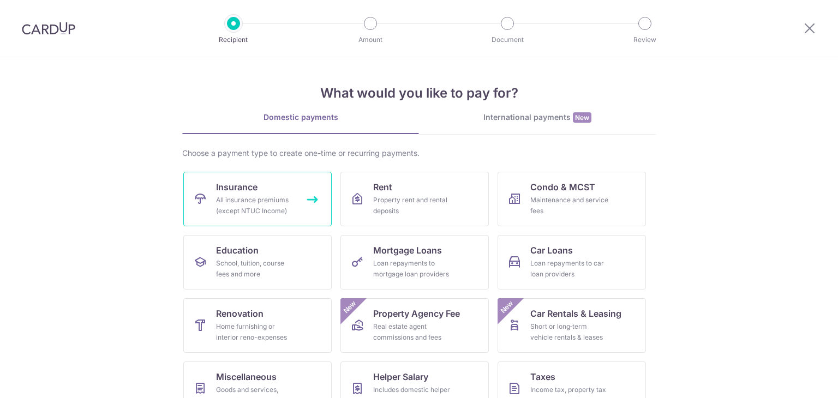
click at [256, 197] on div "All insurance premiums (except NTUC Income)" at bounding box center [255, 206] width 79 height 22
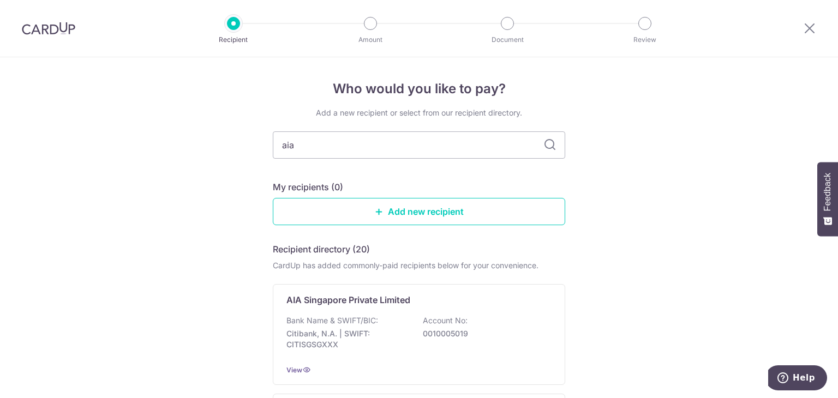
type input "aia"
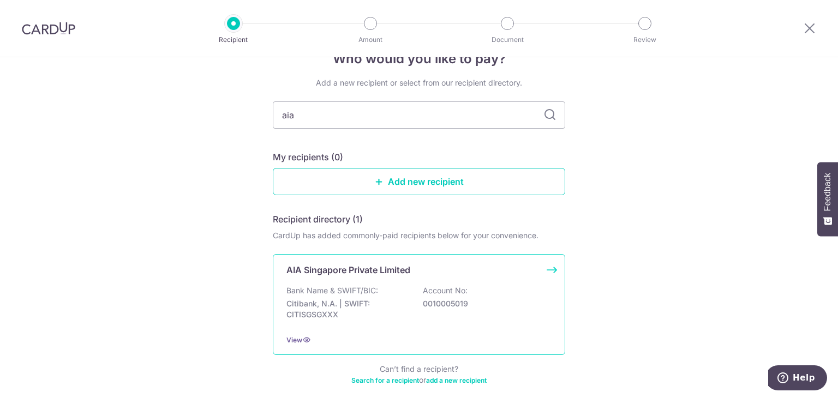
scroll to position [31, 0]
click at [405, 305] on p "Citibank, N.A. | SWIFT: CITISGSGXXX" at bounding box center [347, 309] width 122 height 22
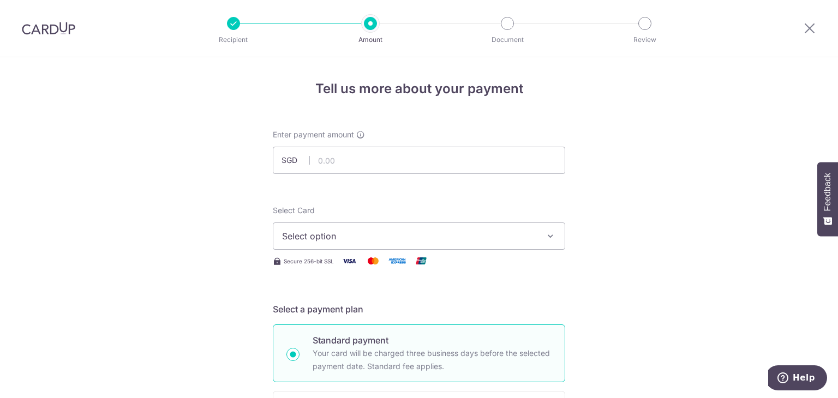
click at [397, 243] on button "Select option" at bounding box center [419, 236] width 292 height 27
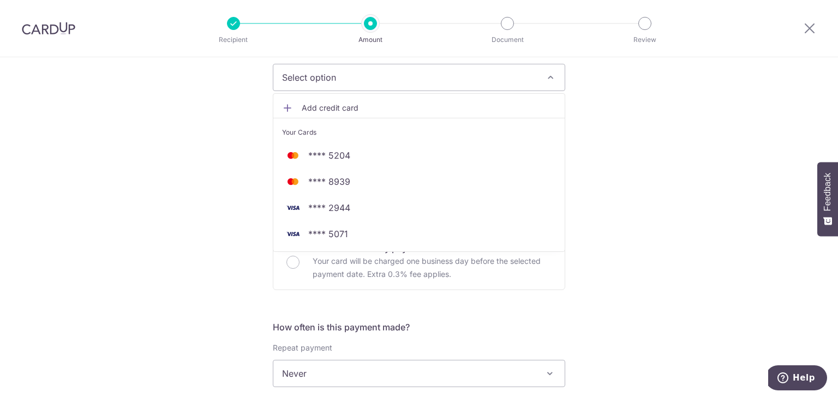
scroll to position [161, 0]
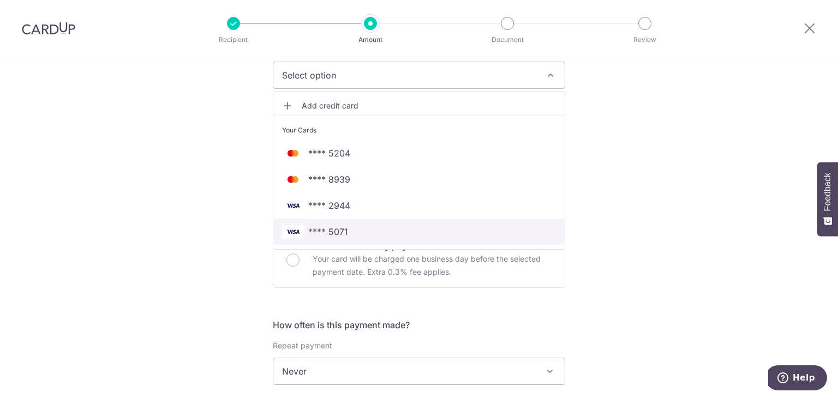
click at [313, 225] on span "**** 5071" at bounding box center [328, 231] width 40 height 13
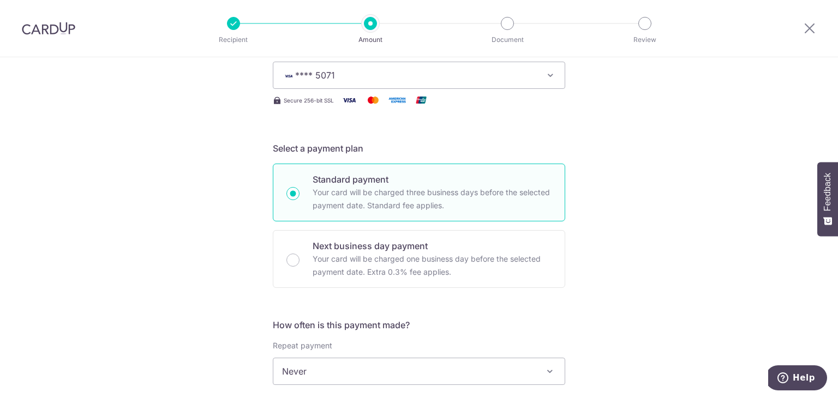
scroll to position [244, 0]
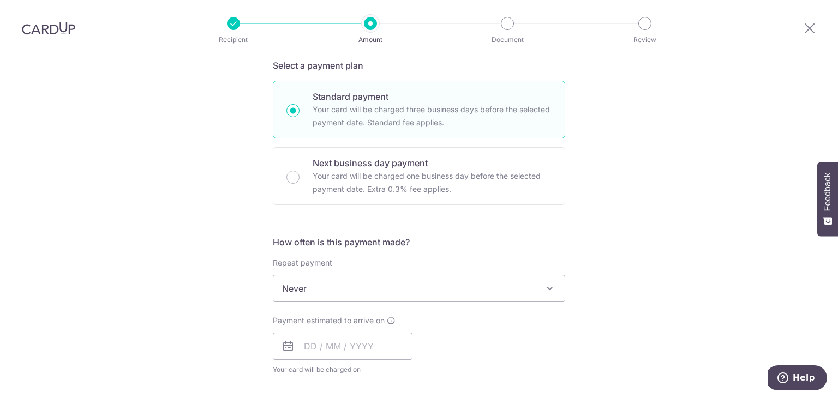
click at [427, 279] on span "Never" at bounding box center [418, 288] width 291 height 26
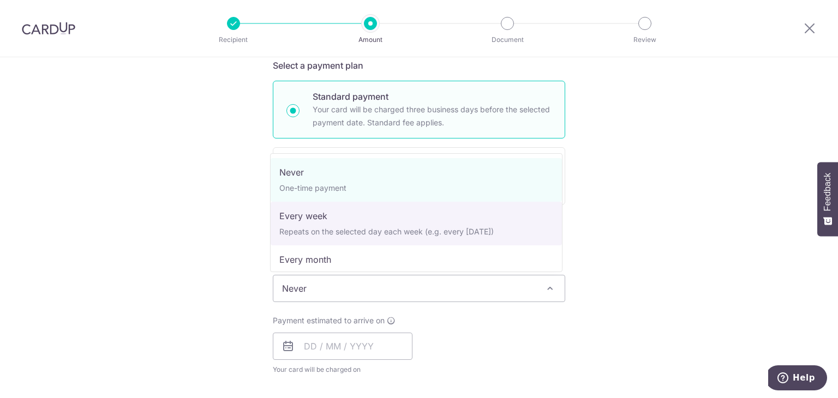
scroll to position [153, 0]
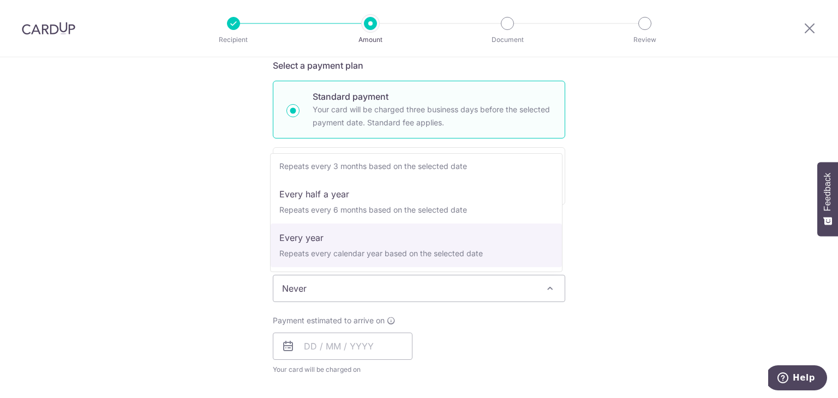
select select "6"
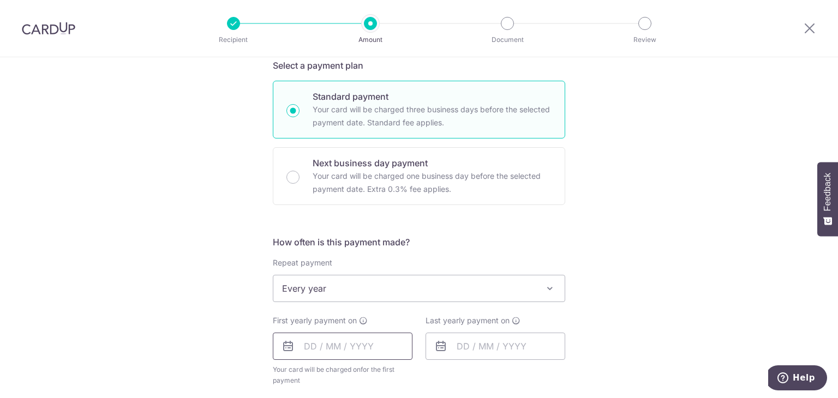
click at [351, 344] on input "text" at bounding box center [343, 346] width 140 height 27
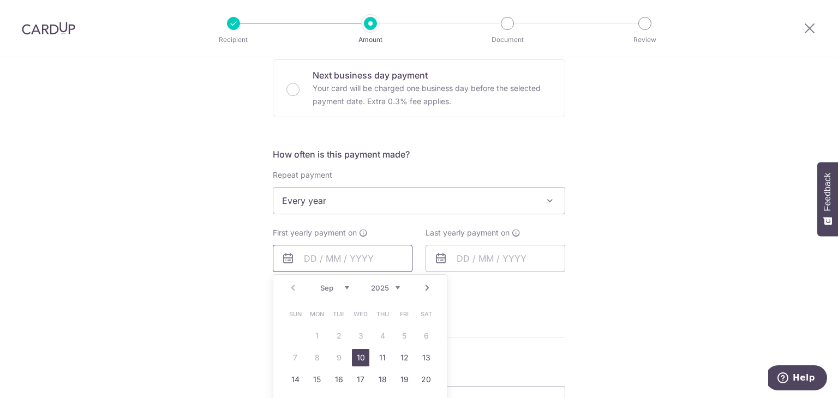
click at [351, 344] on table "Sun Mon Tue Wed Thu Fri Sat 1 2 3 4 5 6 7 8 9 10 11 12 13 14 15 16 17 18 19 20 …" at bounding box center [360, 368] width 153 height 131
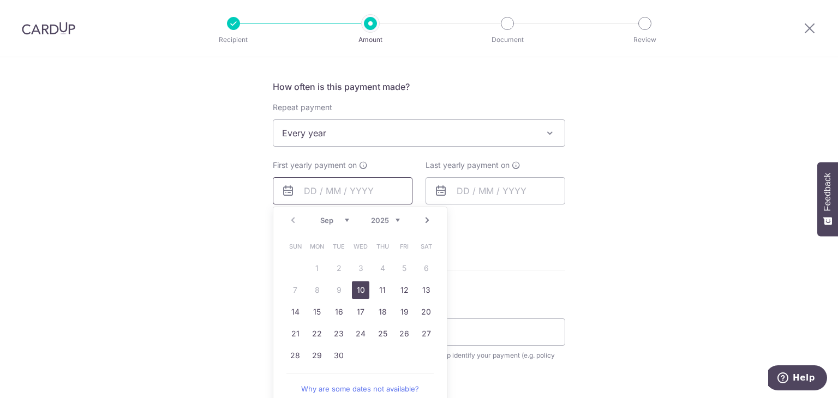
scroll to position [399, 0]
click at [308, 349] on link "29" at bounding box center [316, 355] width 17 height 17
type input "29/09/2025"
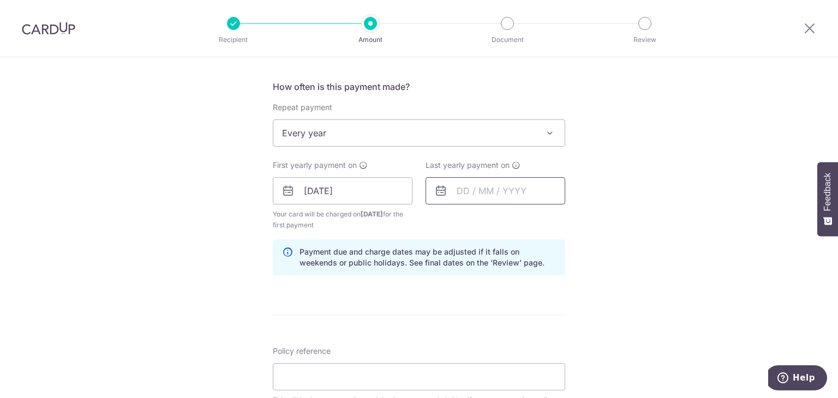
click at [497, 195] on input "text" at bounding box center [495, 190] width 140 height 27
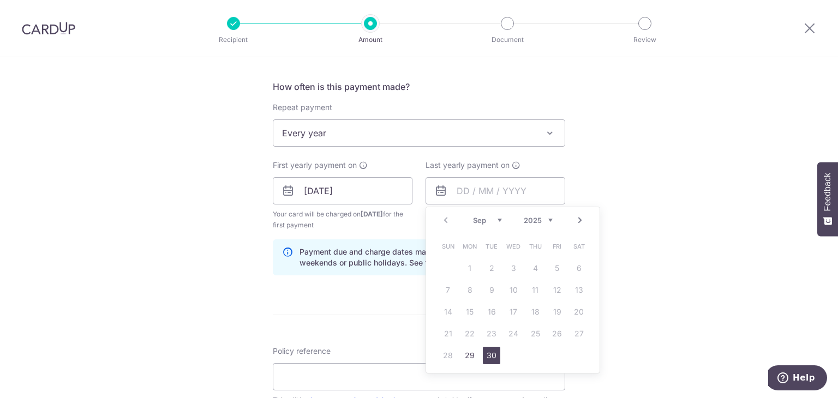
click at [490, 351] on link "30" at bounding box center [491, 355] width 17 height 17
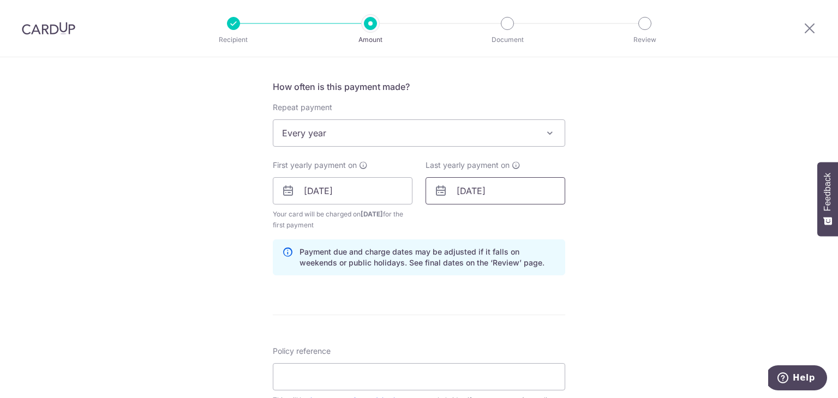
click at [524, 181] on input "30/09/2025" at bounding box center [495, 190] width 140 height 27
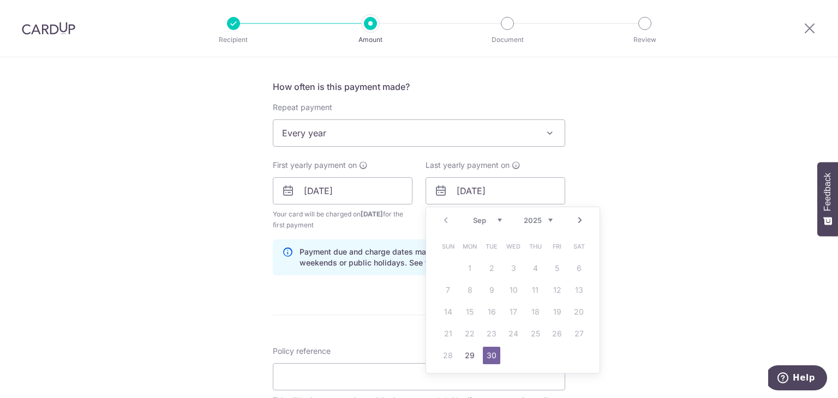
click at [534, 218] on select "2025 2026 2027 2028 2029 2030 2031 2032 2033 2034 2035" at bounding box center [538, 220] width 29 height 9
click at [509, 352] on link "30" at bounding box center [512, 355] width 17 height 17
type input "30/09/2026"
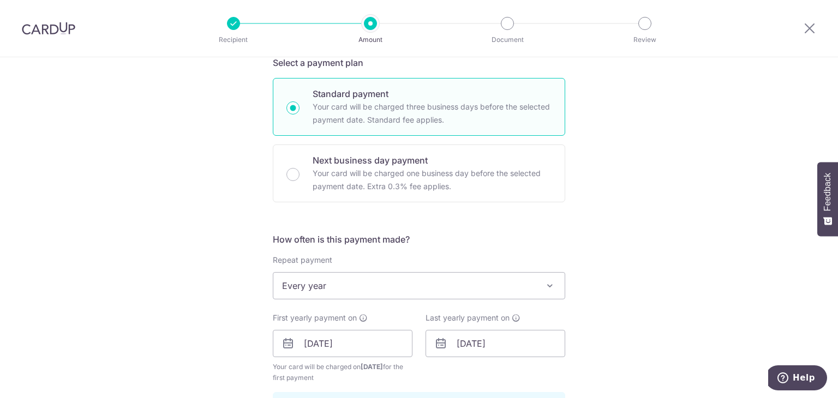
scroll to position [0, 0]
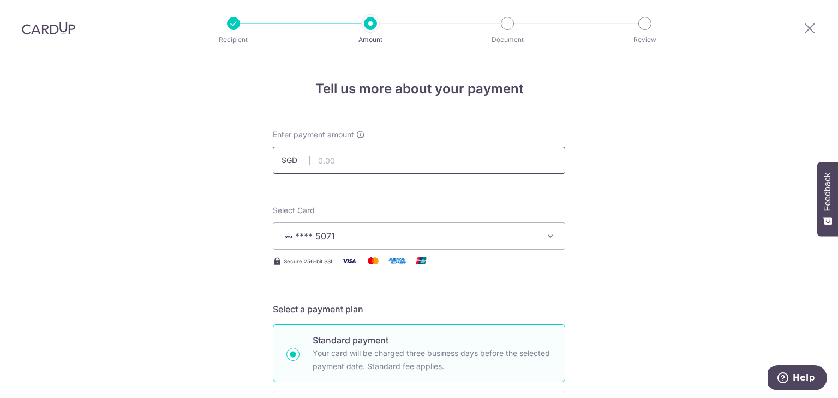
click at [449, 158] on input "text" at bounding box center [419, 160] width 292 height 27
type input "874.41"
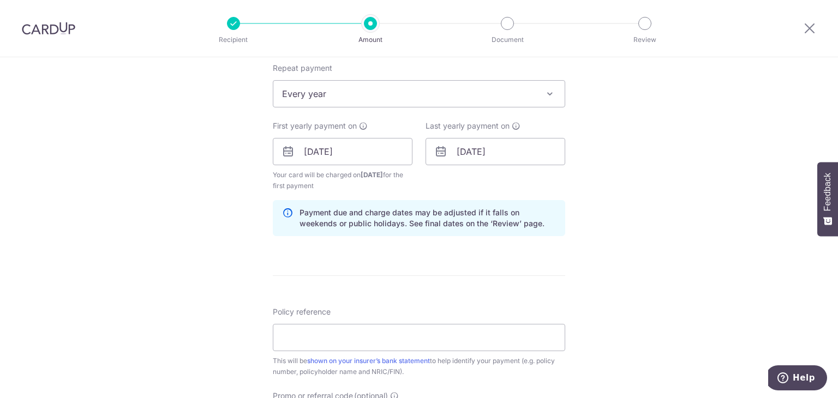
scroll to position [442, 0]
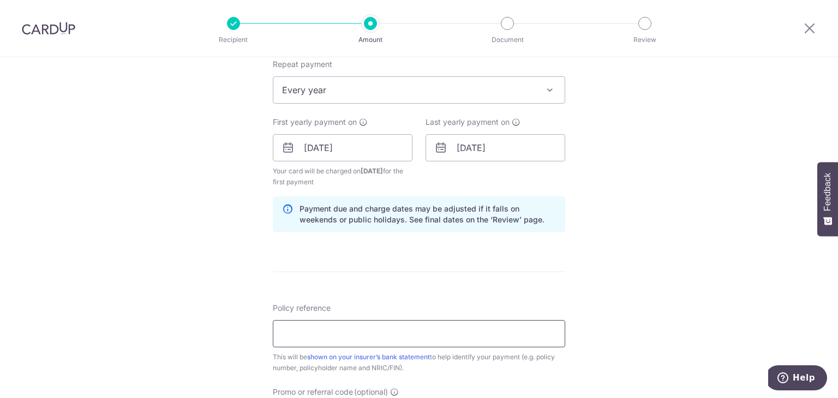
click at [334, 327] on input "Policy reference" at bounding box center [419, 333] width 292 height 27
paste input "P562030990"
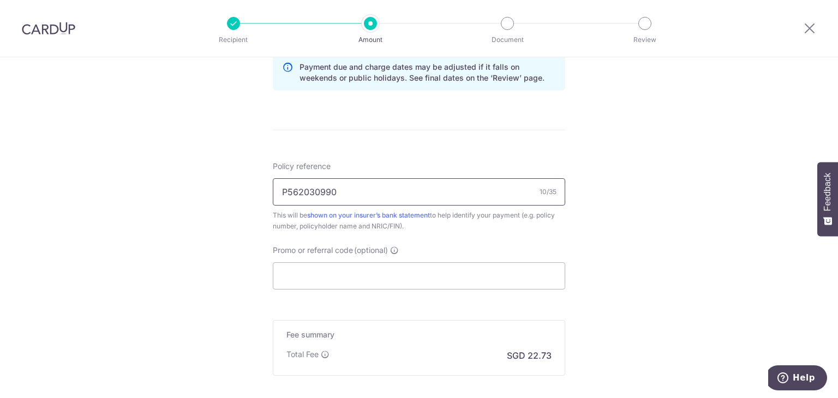
scroll to position [585, 0]
type input "P562030990"
click at [353, 278] on input "Promo or referral code (optional)" at bounding box center [419, 275] width 292 height 27
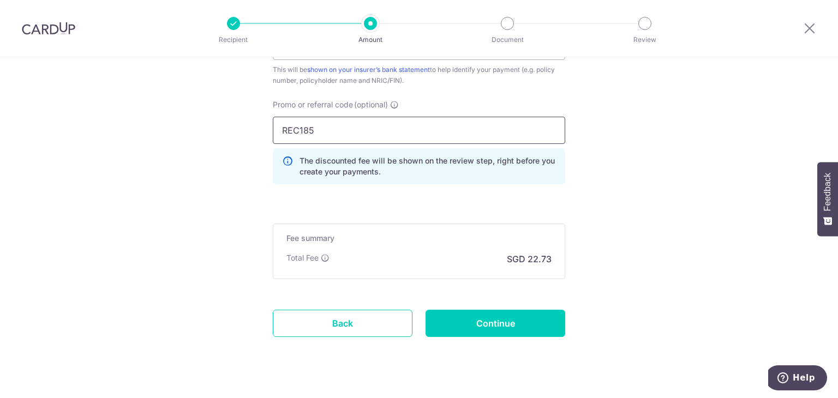
scroll to position [733, 0]
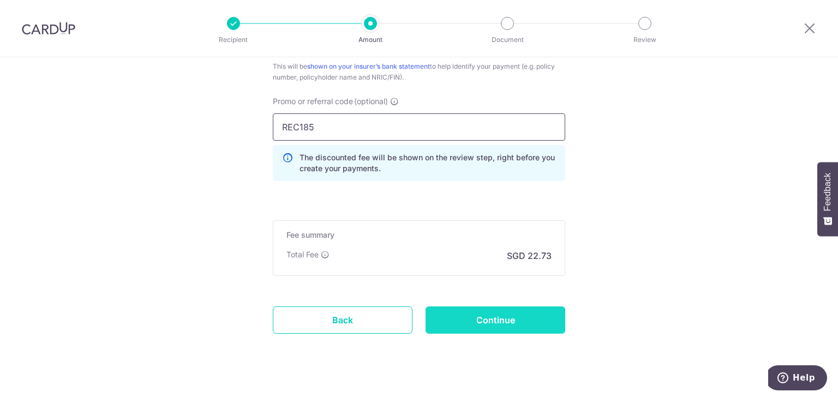
type input "REC185"
click at [494, 322] on input "Continue" at bounding box center [495, 320] width 140 height 27
type input "Create Schedule"
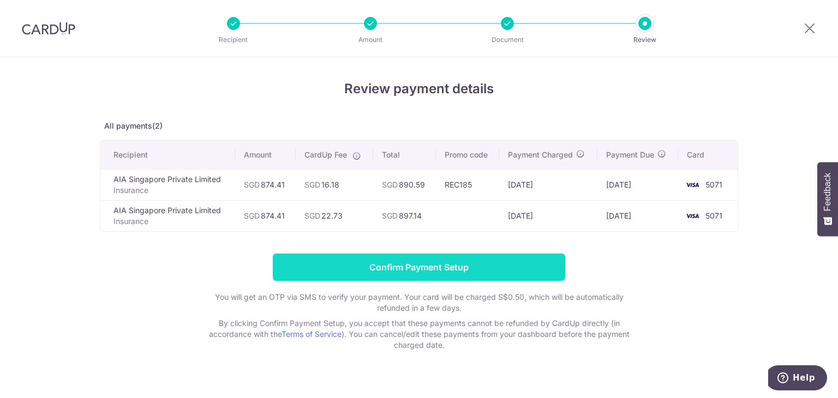
click at [435, 268] on input "Confirm Payment Setup" at bounding box center [419, 267] width 292 height 27
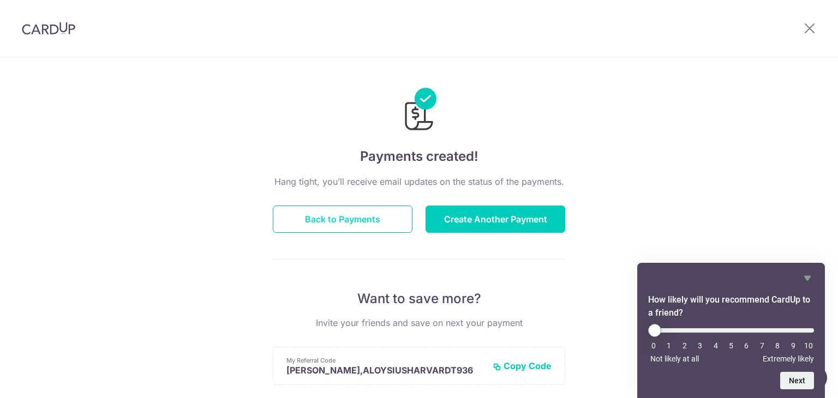
click at [299, 220] on button "Back to Payments" at bounding box center [343, 219] width 140 height 27
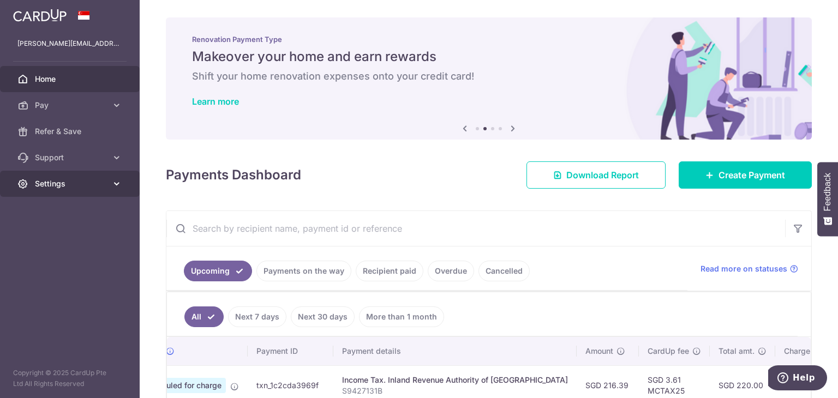
click at [116, 182] on icon at bounding box center [116, 183] width 11 height 11
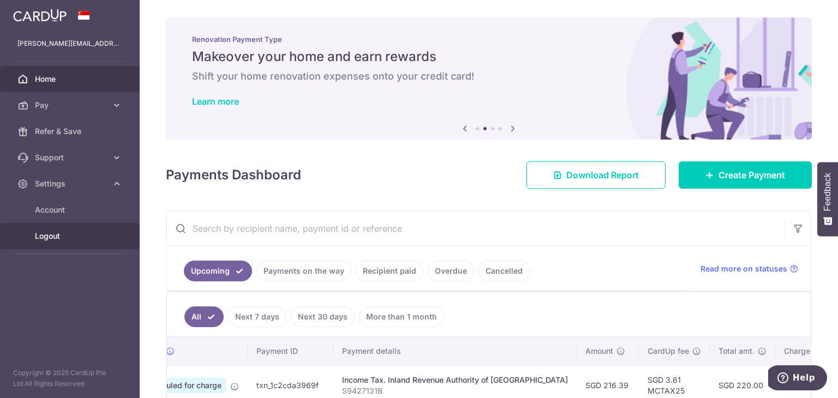
click at [62, 241] on span "Logout" at bounding box center [71, 236] width 72 height 11
